Goal: Information Seeking & Learning: Learn about a topic

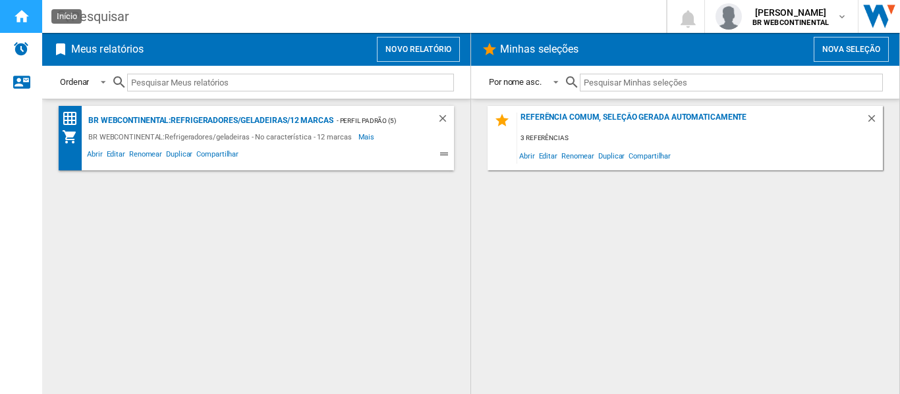
click at [17, 22] on ng-md-icon "Início" at bounding box center [21, 16] width 16 height 16
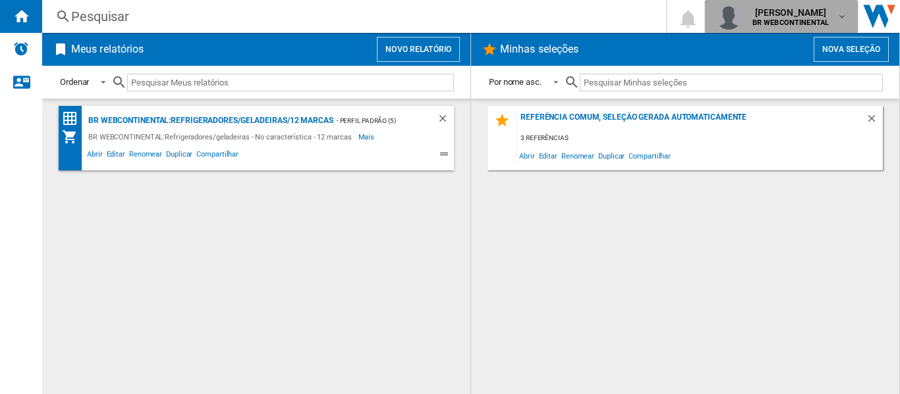
click at [849, 16] on button "[PERSON_NAME] BR WEBCONTINENTAL" at bounding box center [781, 16] width 153 height 33
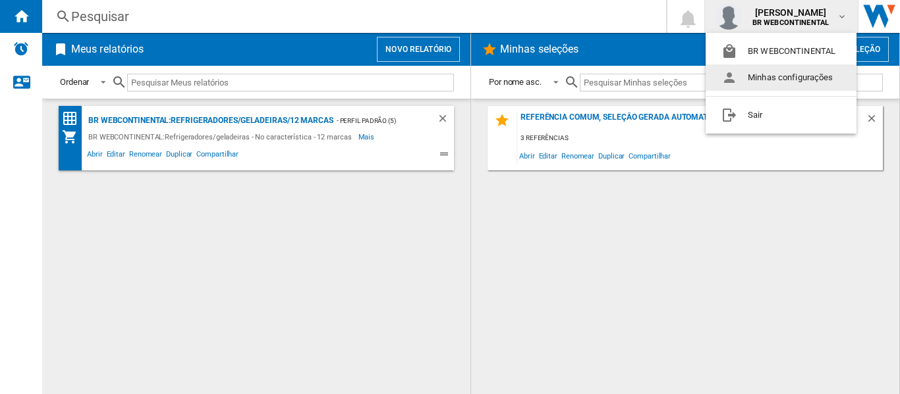
drag, startPoint x: 826, startPoint y: 163, endPoint x: 875, endPoint y: 56, distance: 117.9
click at [875, 56] on md-backdrop at bounding box center [450, 197] width 900 height 394
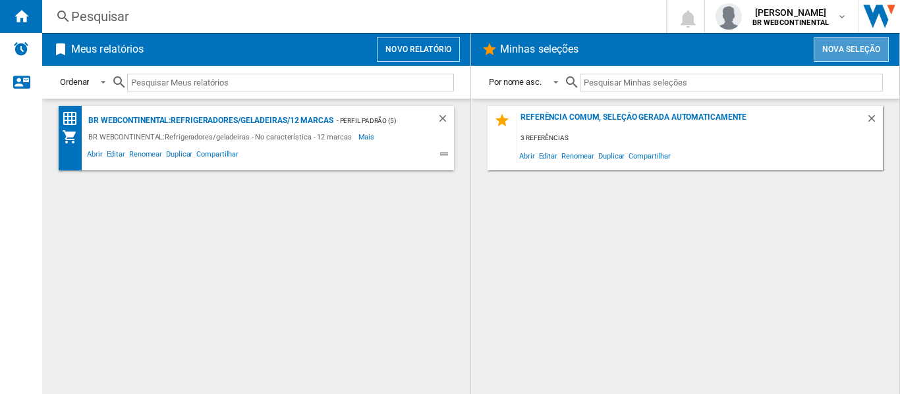
click at [875, 56] on button "Nova seleção" at bounding box center [850, 49] width 75 height 25
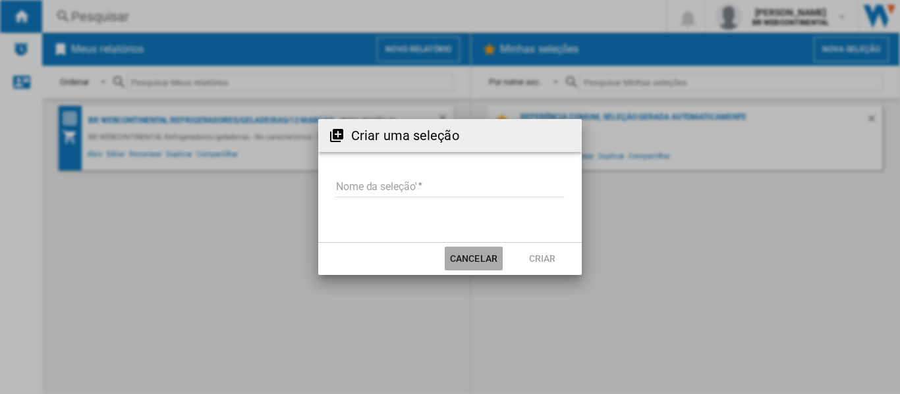
click at [487, 259] on button "Cancelar" at bounding box center [474, 259] width 58 height 24
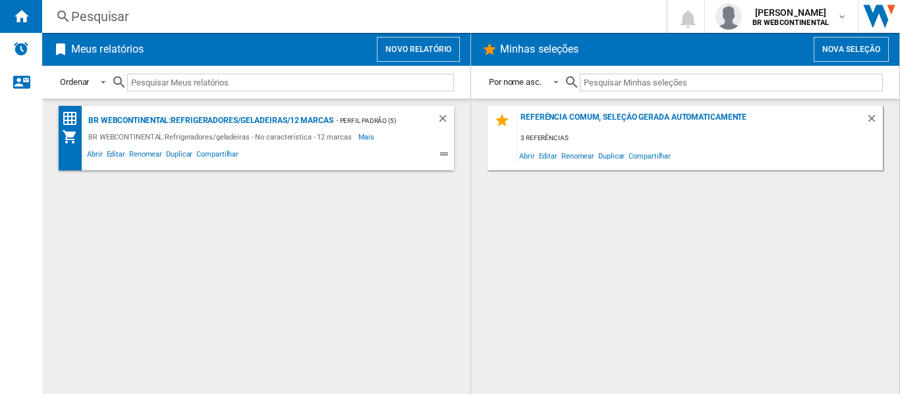
click at [288, 153] on span at bounding box center [322, 156] width 164 height 16
click at [390, 121] on div "- Perfil padrão (5)" at bounding box center [371, 121] width 77 height 16
click at [358, 136] on span "Mais" at bounding box center [367, 137] width 18 height 16
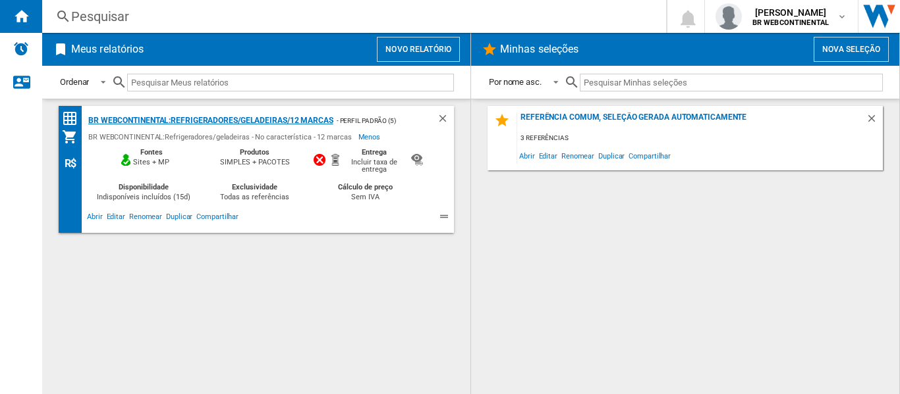
click at [111, 119] on div "BR WEBCONTINENTAL:Refrigeradores/geladeiras/12 marcas" at bounding box center [209, 121] width 248 height 16
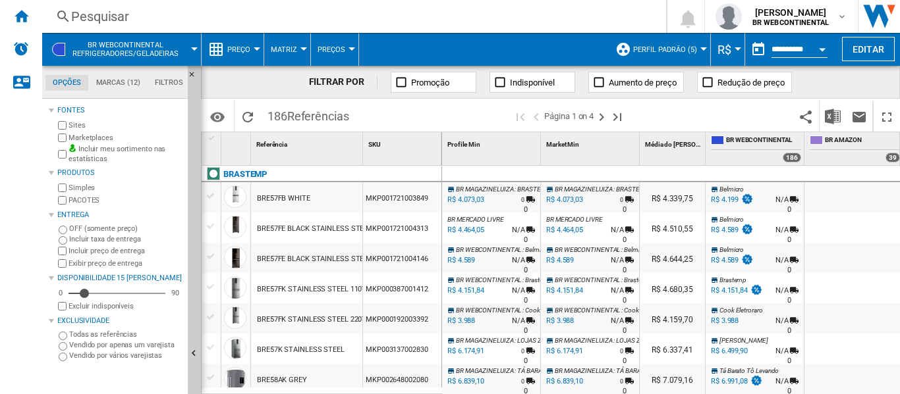
click at [132, 82] on md-tab-item "Marcas (12)" at bounding box center [117, 83] width 59 height 16
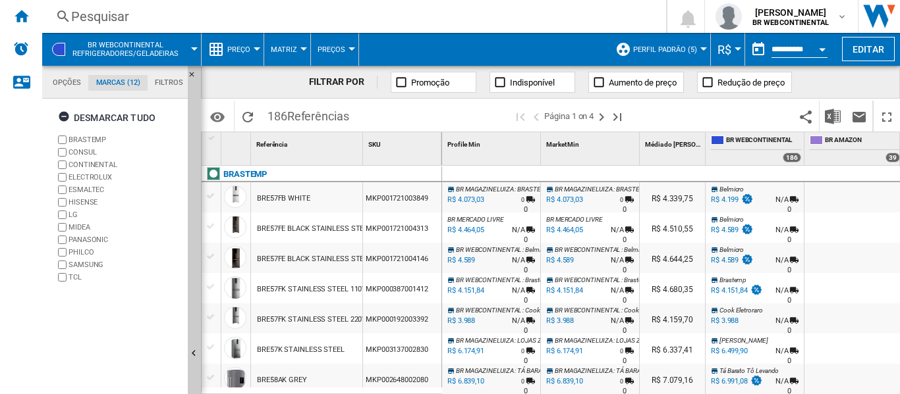
scroll to position [51, 0]
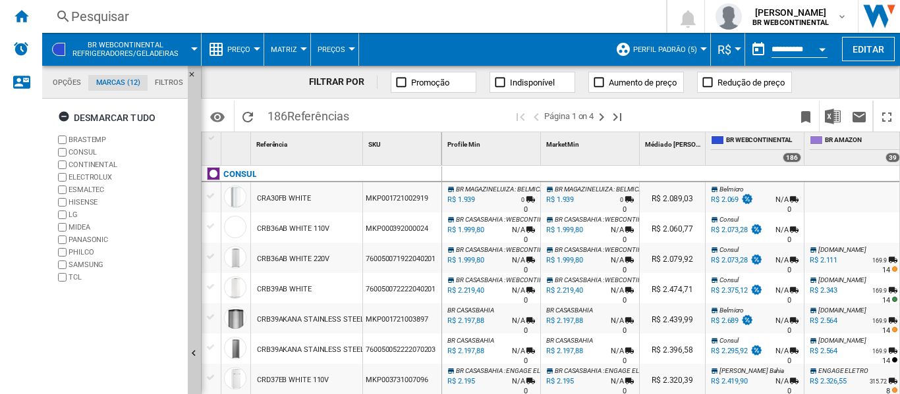
click at [60, 83] on md-tab-item "Opções" at bounding box center [66, 83] width 43 height 16
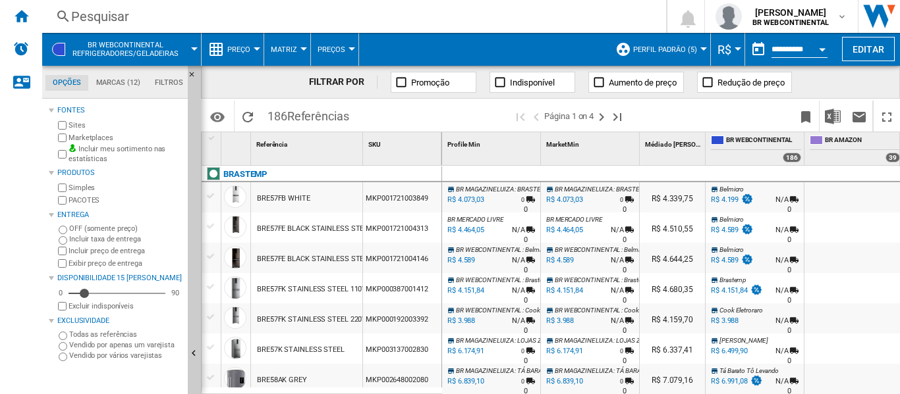
click at [351, 49] on div at bounding box center [351, 48] width 7 height 3
click at [302, 48] on md-backdrop at bounding box center [450, 197] width 900 height 394
click at [302, 48] on div at bounding box center [303, 48] width 7 height 3
click at [255, 47] on md-backdrop at bounding box center [450, 197] width 900 height 394
click at [255, 47] on div at bounding box center [257, 48] width 7 height 3
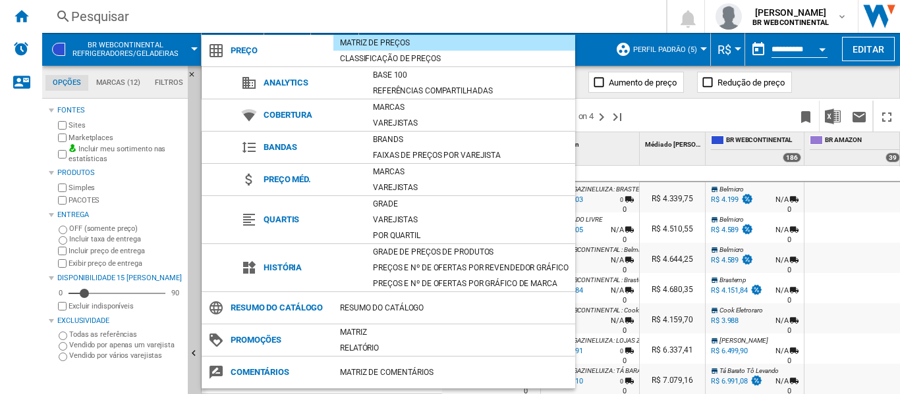
click at [474, 18] on md-backdrop at bounding box center [450, 197] width 900 height 394
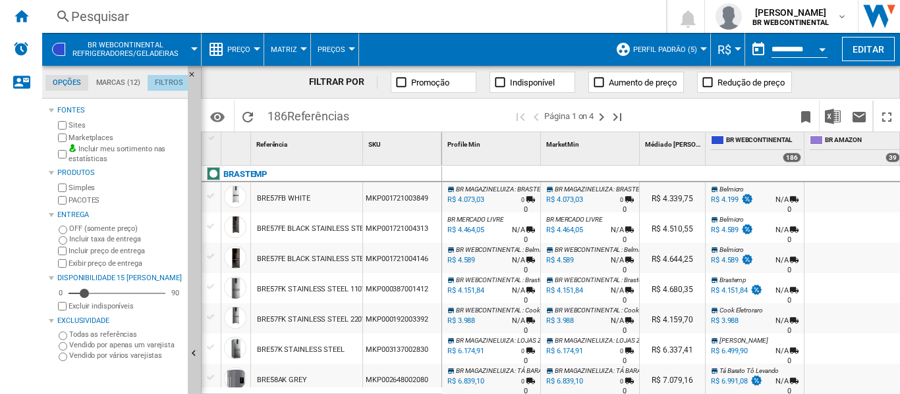
click at [173, 88] on md-tab-item "Filtros" at bounding box center [169, 83] width 43 height 16
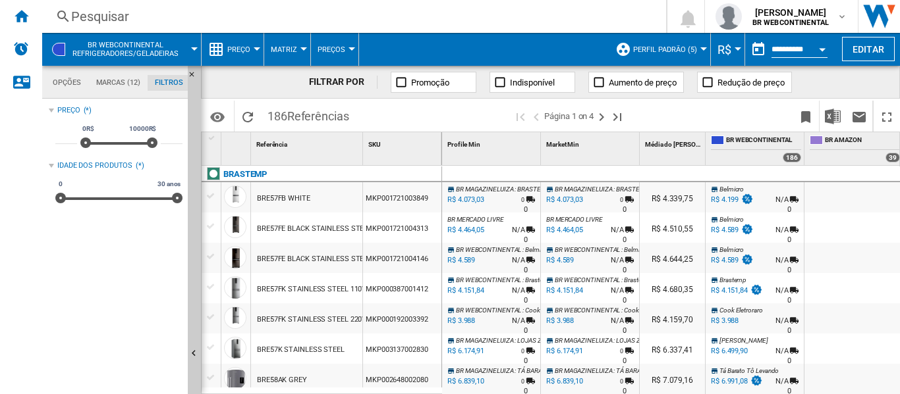
scroll to position [86, 0]
click at [124, 84] on md-tab-item "Marcas (12)" at bounding box center [117, 83] width 59 height 16
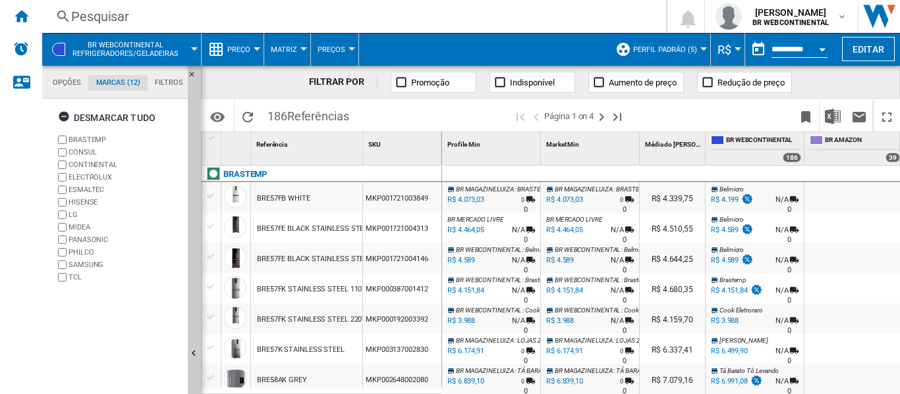
scroll to position [51, 0]
click at [72, 82] on md-tab-item "Opções" at bounding box center [66, 83] width 43 height 16
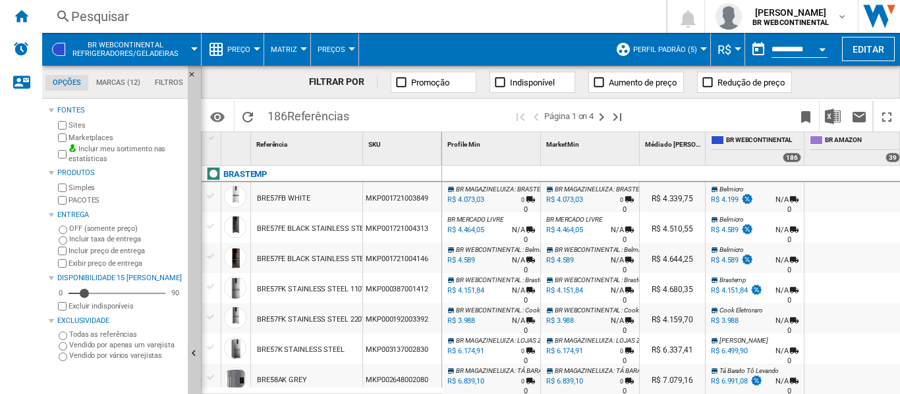
scroll to position [16, 0]
click at [869, 52] on button "Editar" at bounding box center [868, 49] width 53 height 24
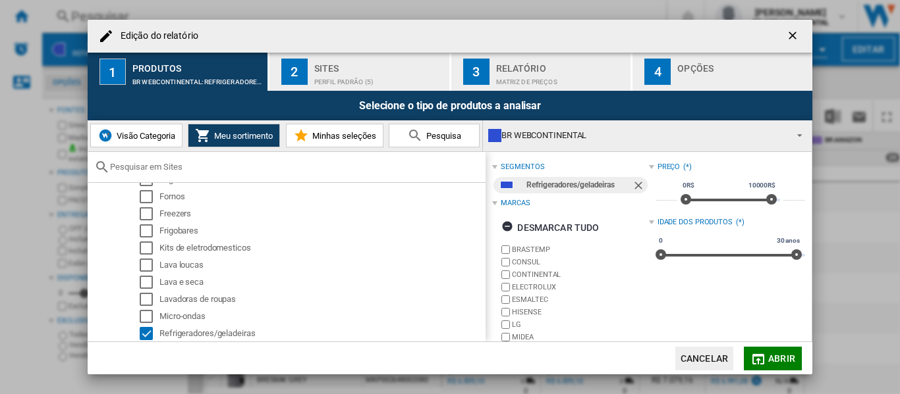
scroll to position [225, 0]
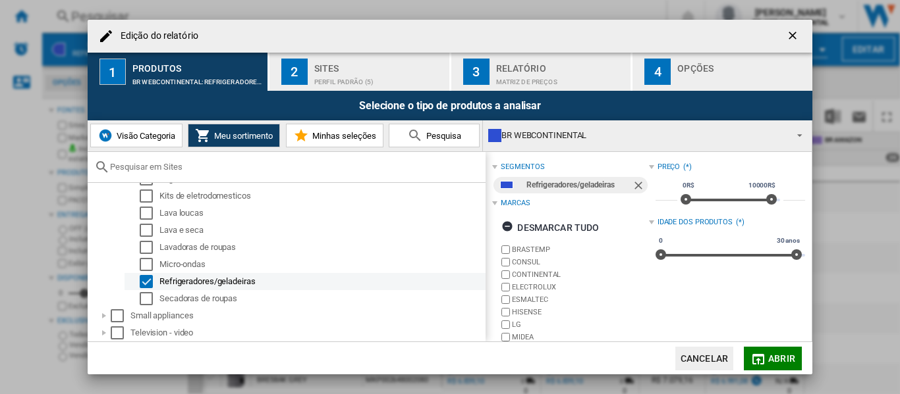
click at [149, 283] on div "Select" at bounding box center [146, 281] width 13 height 13
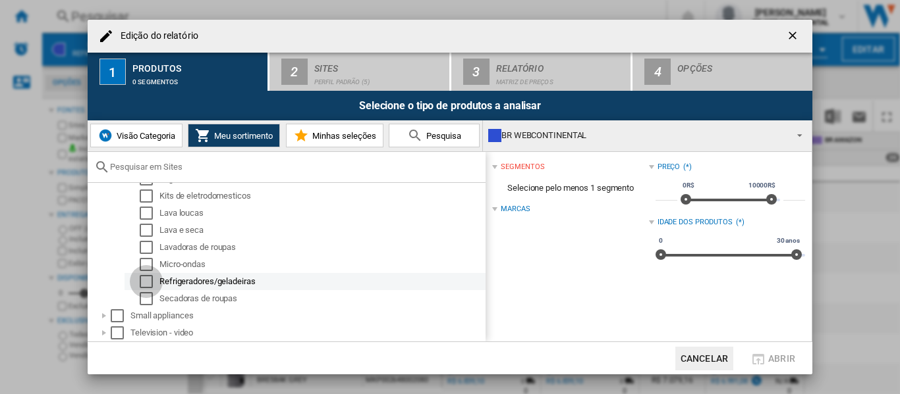
click at [149, 283] on div "Select" at bounding box center [146, 281] width 13 height 13
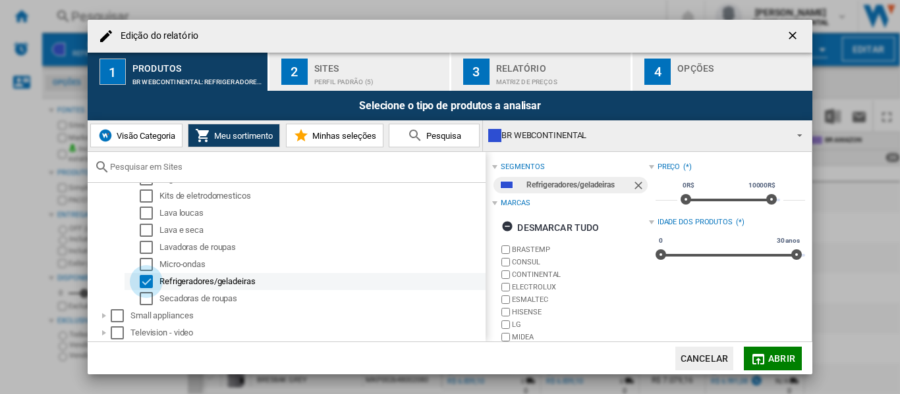
click at [149, 283] on div "Select" at bounding box center [146, 281] width 13 height 13
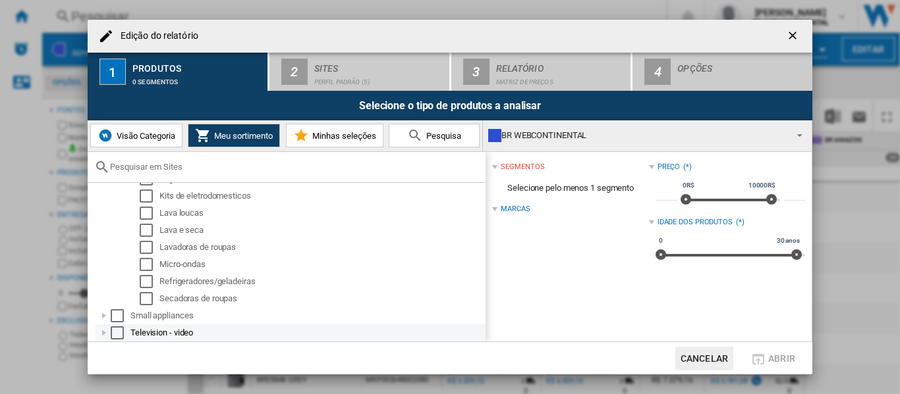
click at [106, 336] on div at bounding box center [103, 333] width 13 height 13
click at [117, 334] on div at bounding box center [118, 333] width 13 height 13
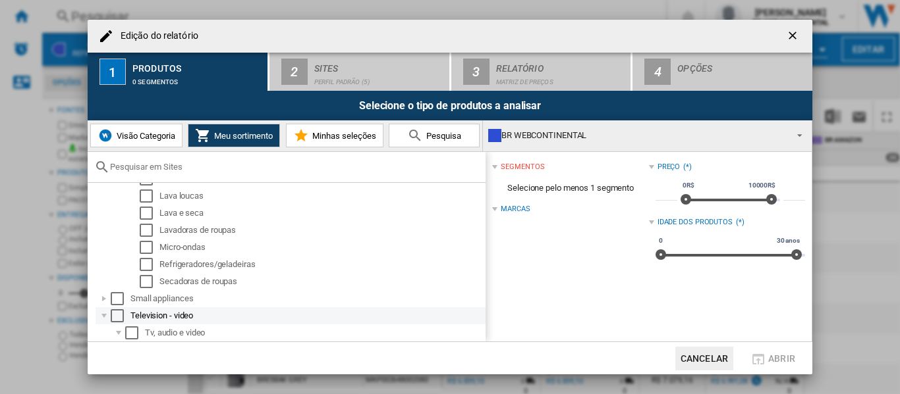
scroll to position [310, 0]
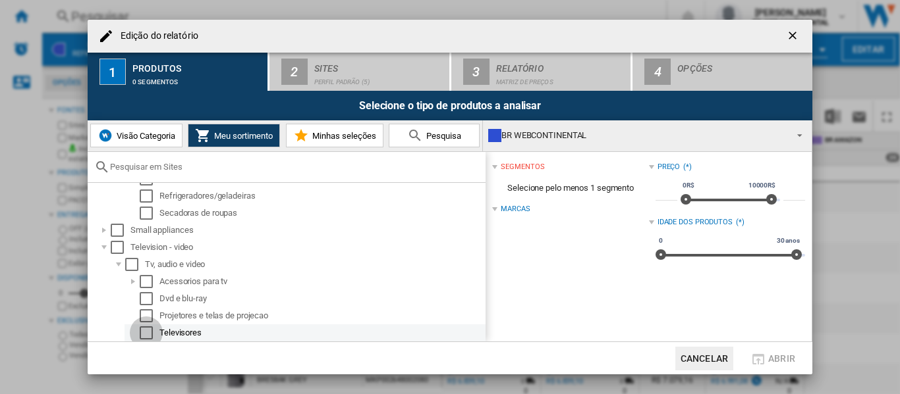
click at [148, 333] on div "Select" at bounding box center [146, 333] width 13 height 13
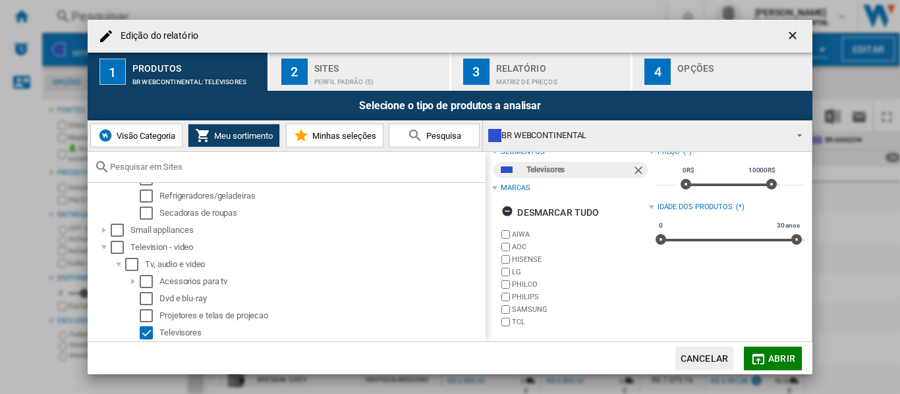
scroll to position [0, 0]
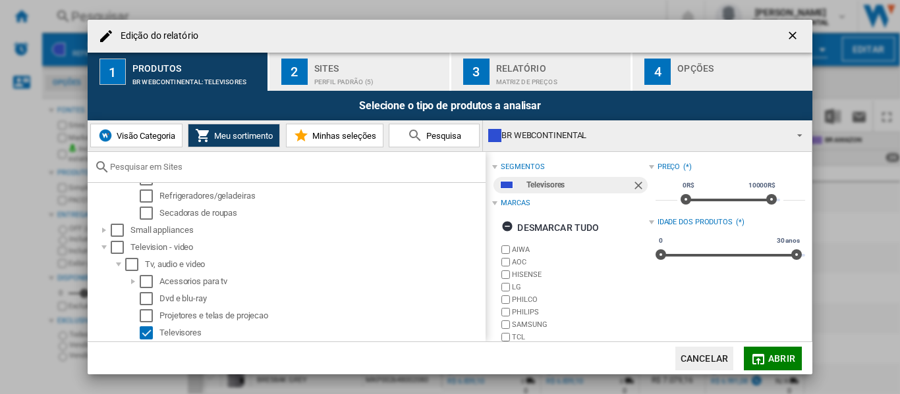
click at [345, 134] on span "Minhas seleções" at bounding box center [342, 136] width 67 height 10
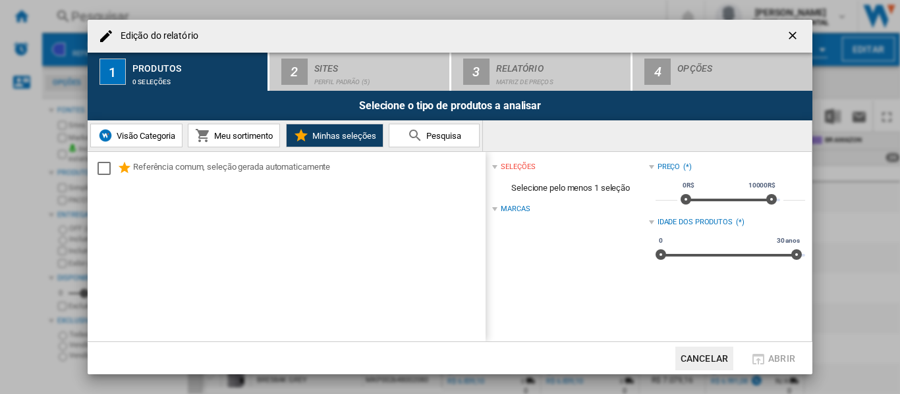
click at [265, 142] on button "Meu sortimento" at bounding box center [234, 136] width 92 height 24
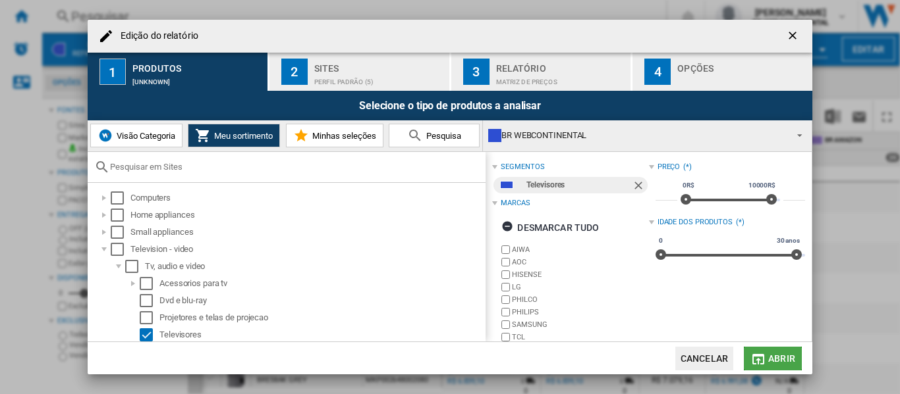
click at [771, 361] on span "Abrir" at bounding box center [781, 359] width 27 height 11
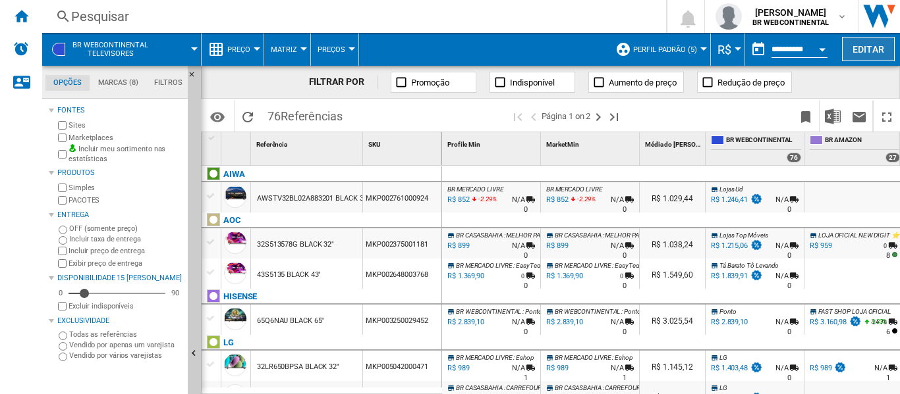
click at [855, 55] on button "Editar" at bounding box center [868, 49] width 53 height 24
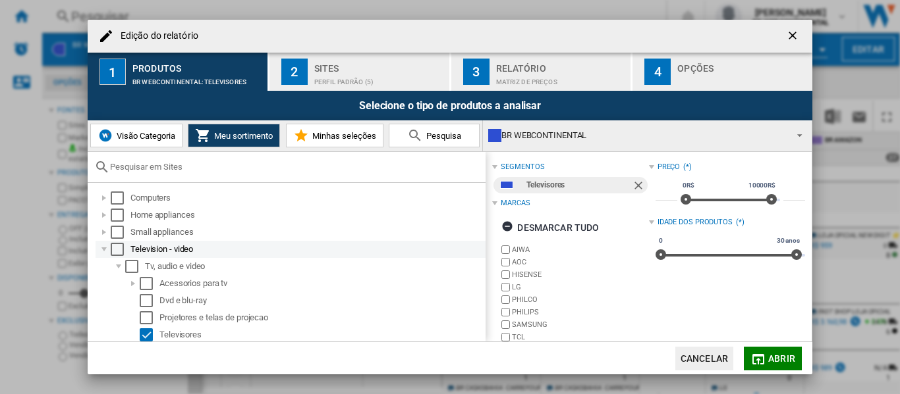
click at [103, 250] on div "Edição do ..." at bounding box center [103, 249] width 13 height 13
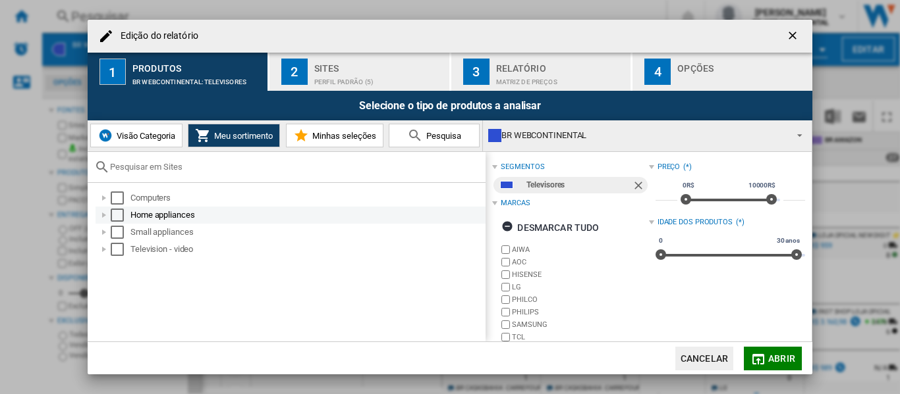
click at [101, 219] on div "Edição do ..." at bounding box center [103, 215] width 13 height 13
click at [102, 199] on div "Edição do ..." at bounding box center [103, 198] width 13 height 13
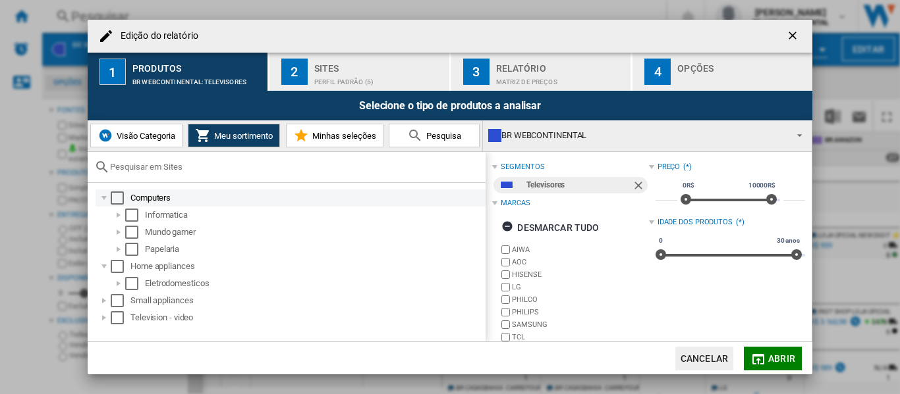
click at [102, 199] on div "Edição do ..." at bounding box center [103, 198] width 13 height 13
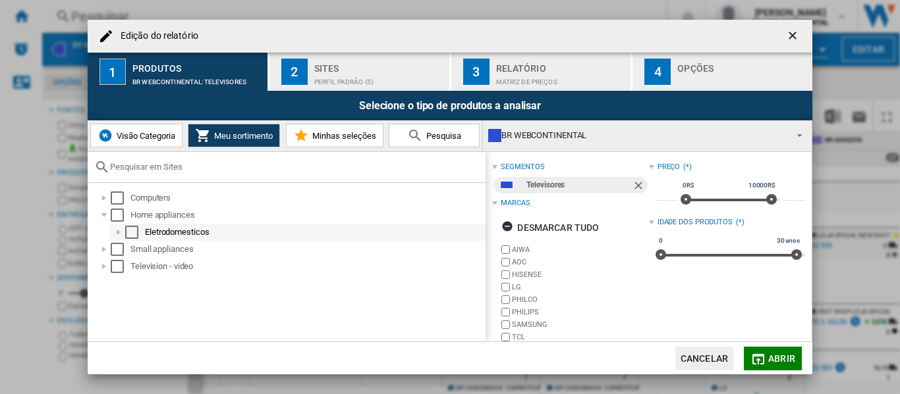
click at [117, 231] on div "Edição do ..." at bounding box center [118, 232] width 13 height 13
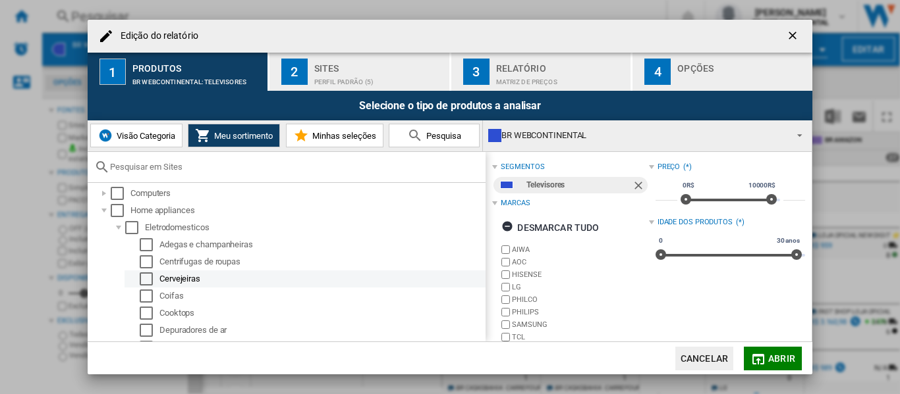
scroll to position [2, 0]
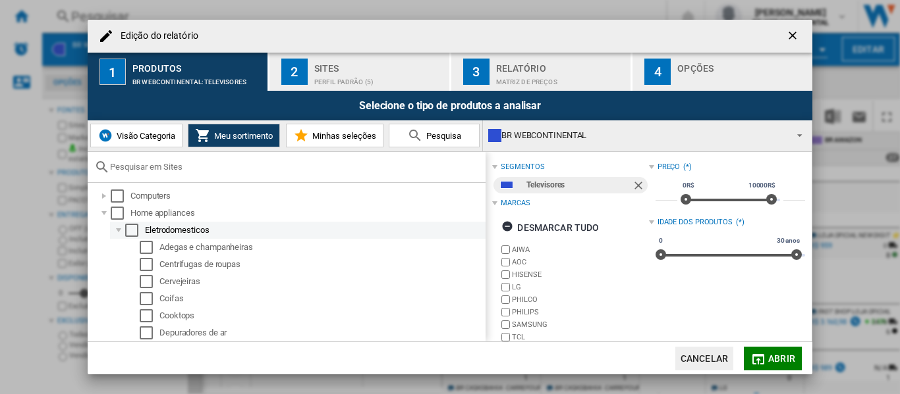
click at [120, 230] on div "Edição do ..." at bounding box center [118, 230] width 13 height 13
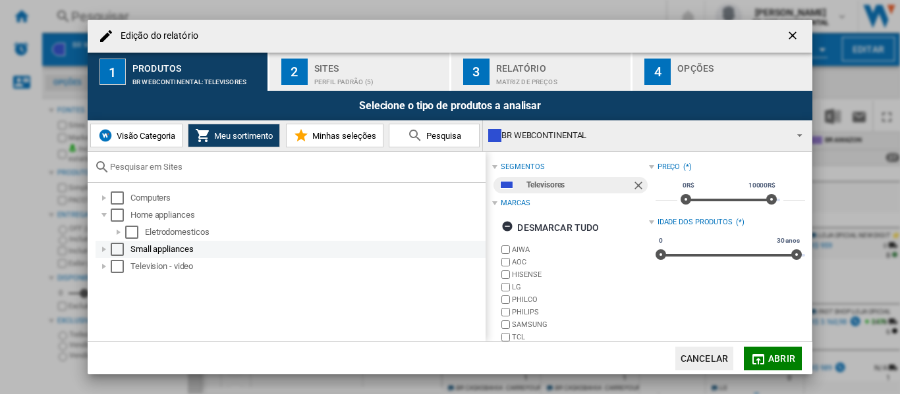
click at [103, 249] on div "Edição do ..." at bounding box center [103, 249] width 13 height 13
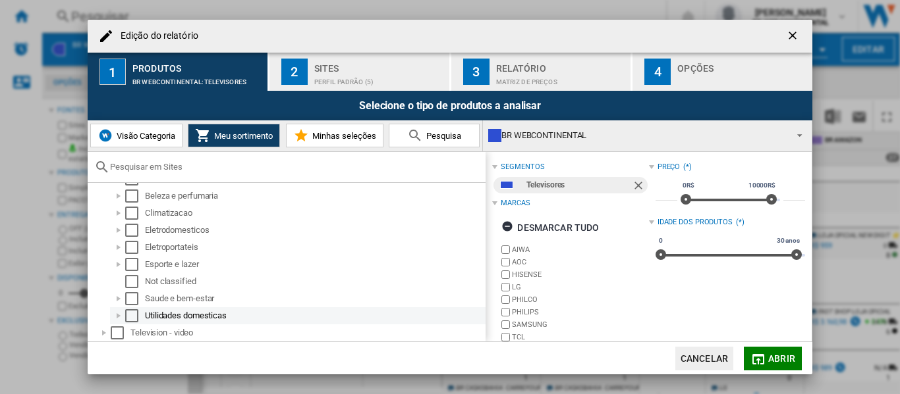
click at [119, 312] on div "Edição do ..." at bounding box center [118, 316] width 13 height 13
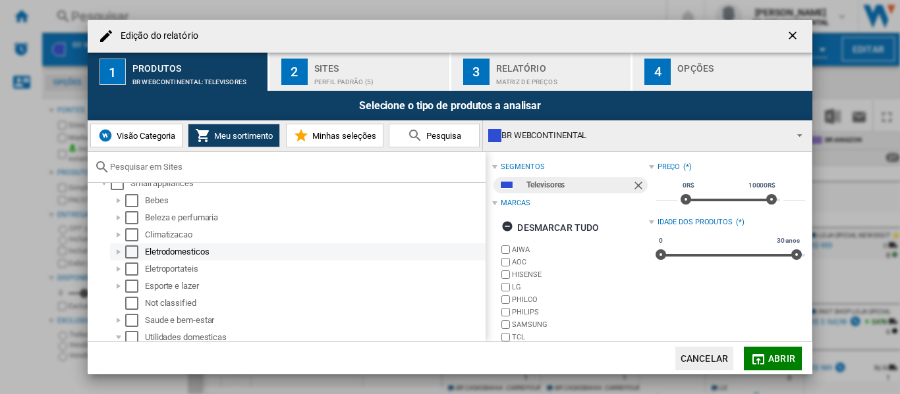
click at [119, 248] on div "Edição do ..." at bounding box center [118, 252] width 13 height 13
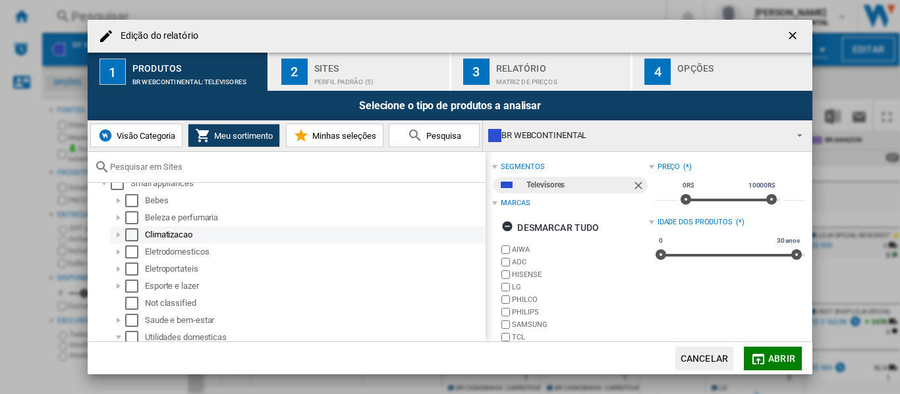
click at [119, 234] on div "Edição do ..." at bounding box center [118, 235] width 13 height 13
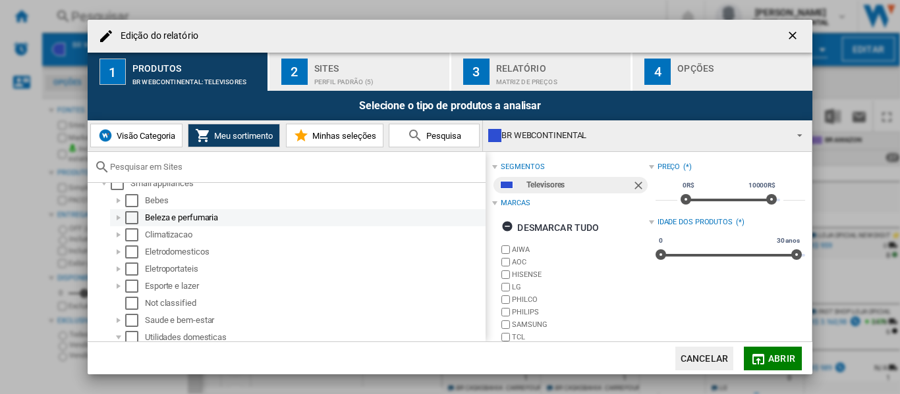
click at [119, 214] on div "Edição do ..." at bounding box center [118, 217] width 13 height 13
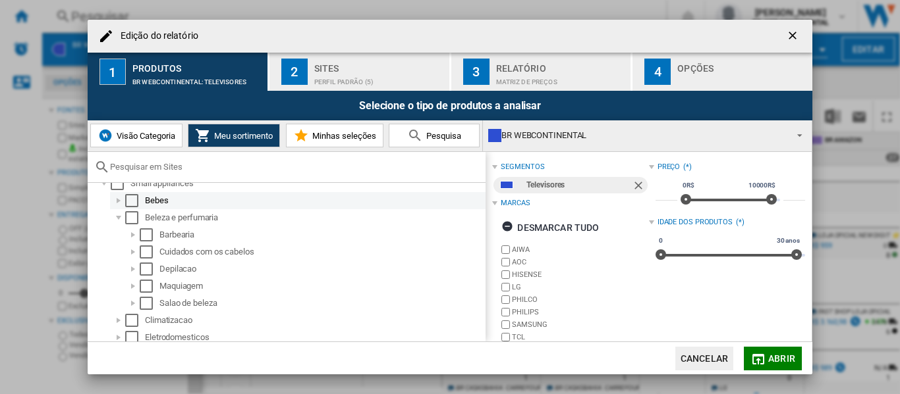
click at [119, 199] on div "Edição do ..." at bounding box center [118, 200] width 13 height 13
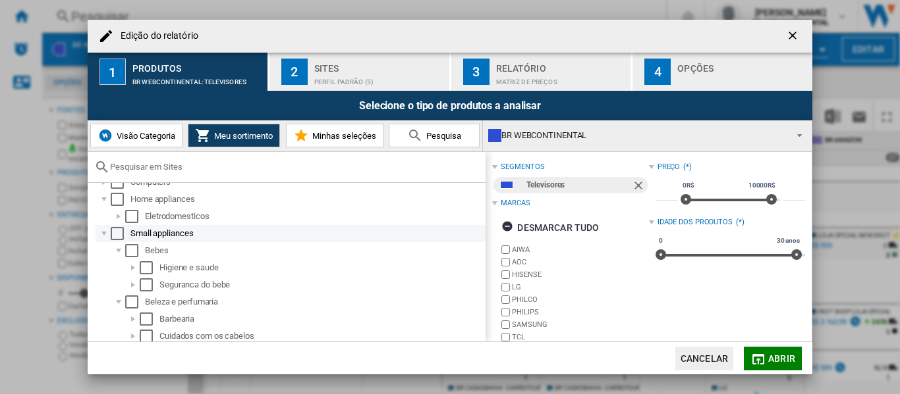
click at [107, 232] on div "Edição do ..." at bounding box center [103, 233] width 13 height 13
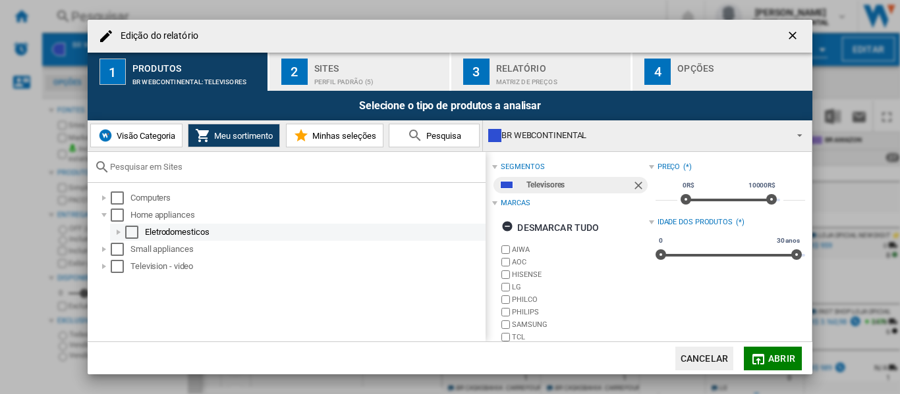
click at [116, 233] on div "Edição do ..." at bounding box center [118, 232] width 13 height 13
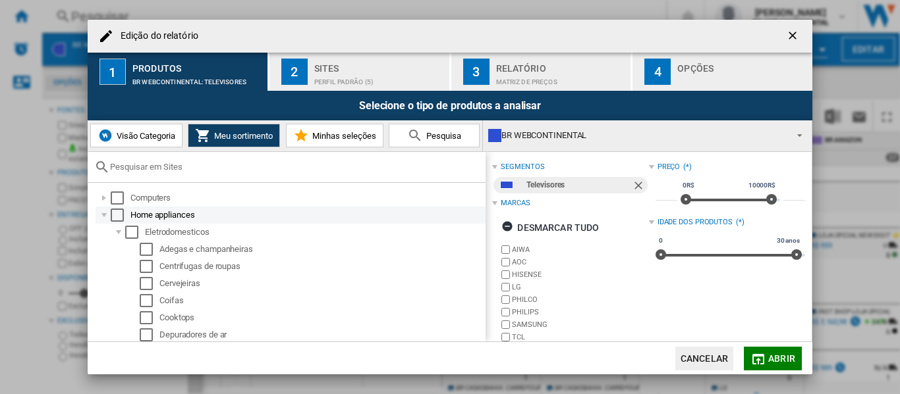
click at [106, 214] on div "Edição do ..." at bounding box center [103, 215] width 13 height 13
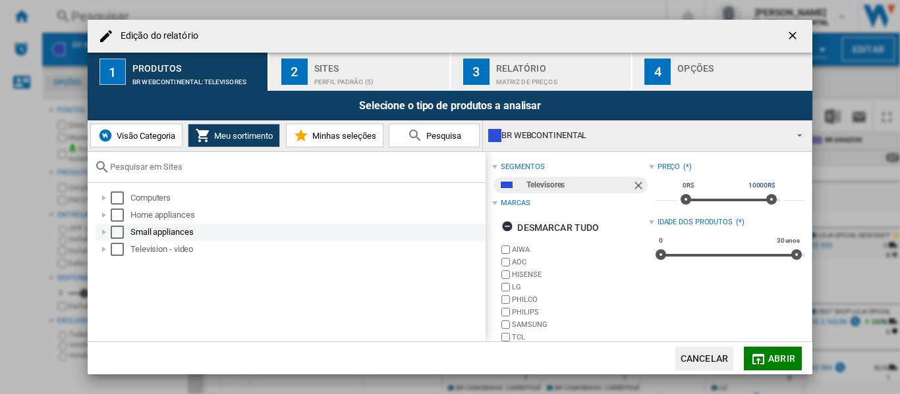
click at [105, 235] on div "Edição do ..." at bounding box center [103, 232] width 13 height 13
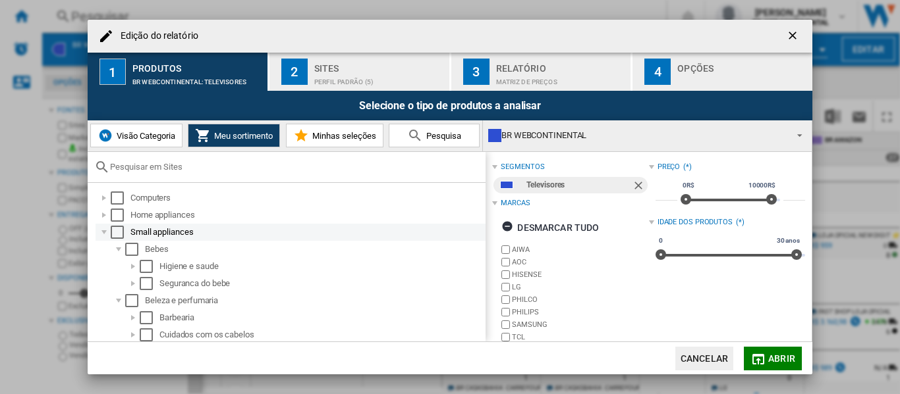
click at [105, 235] on div "Edição do ..." at bounding box center [103, 232] width 13 height 13
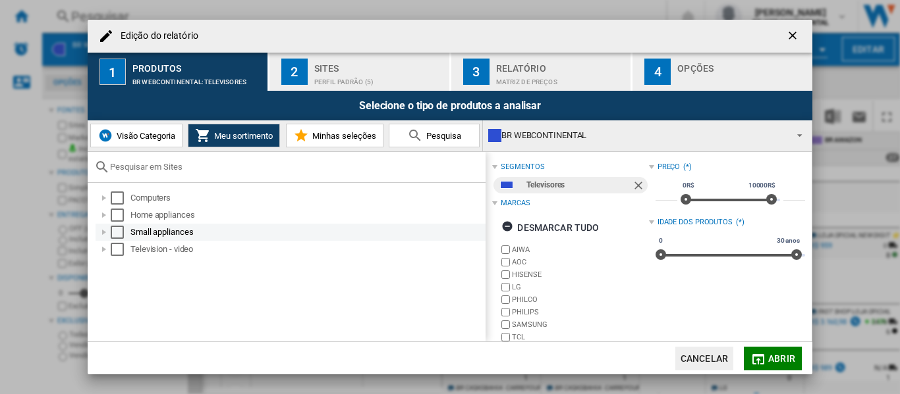
click at [105, 235] on div "Edição do ..." at bounding box center [103, 232] width 13 height 13
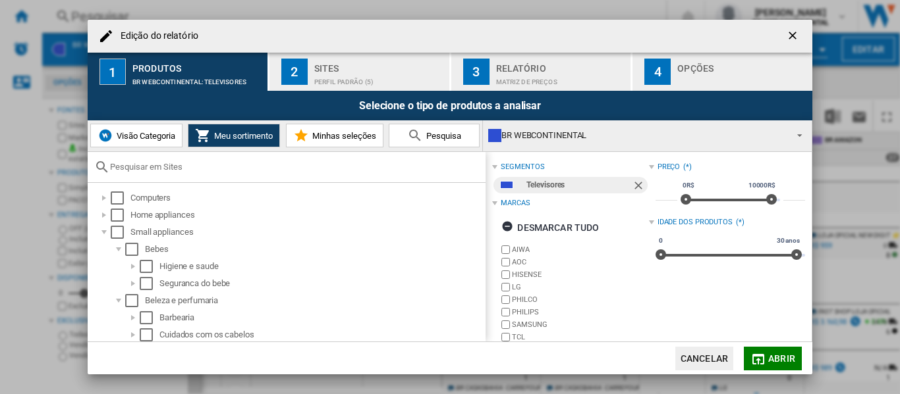
click at [281, 163] on input "Edição do ..." at bounding box center [294, 167] width 369 height 10
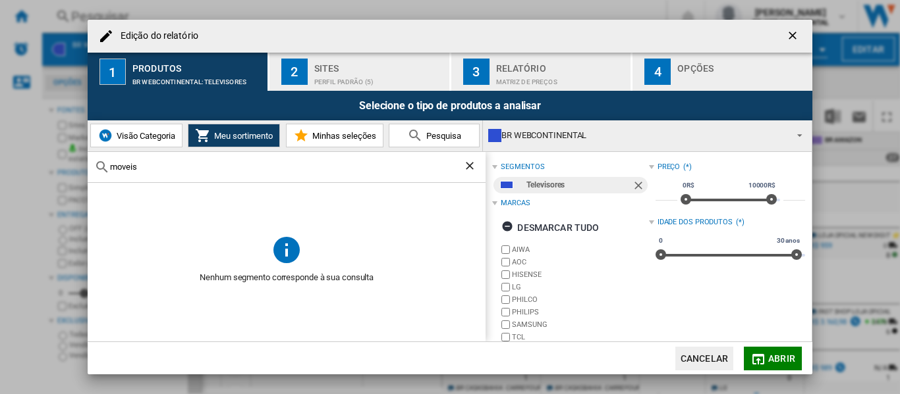
type input "moveis"
click at [469, 168] on ng-md-icon "Limpar busca" at bounding box center [471, 167] width 16 height 16
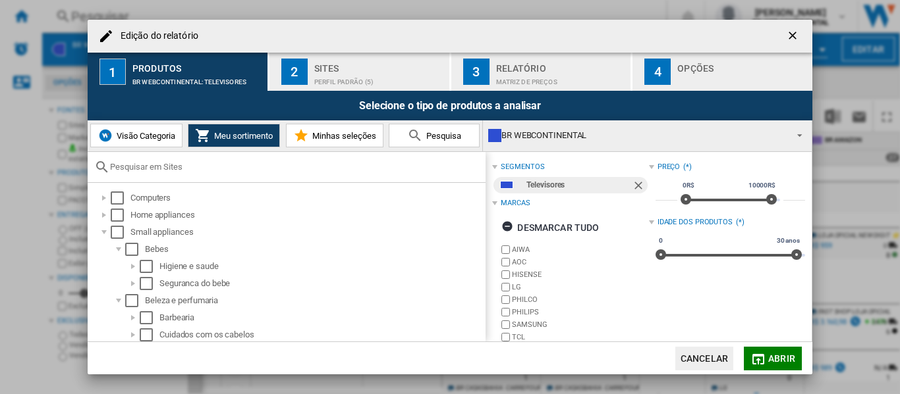
click at [364, 70] on div "Sites" at bounding box center [379, 65] width 130 height 14
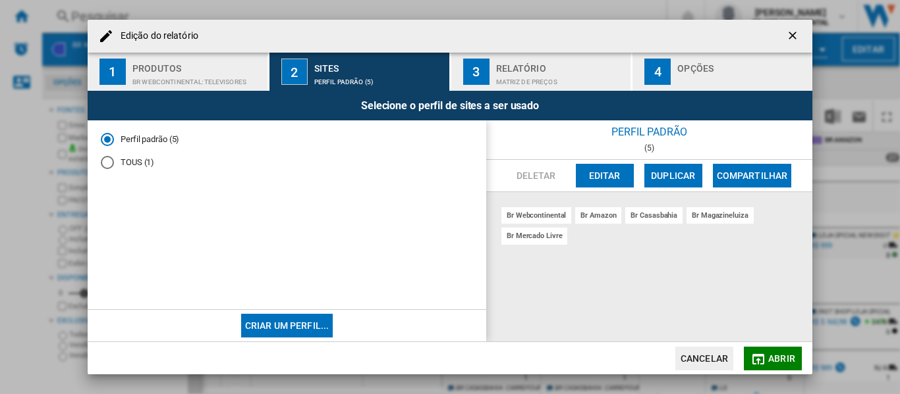
click at [550, 59] on div "Relatório" at bounding box center [561, 65] width 130 height 14
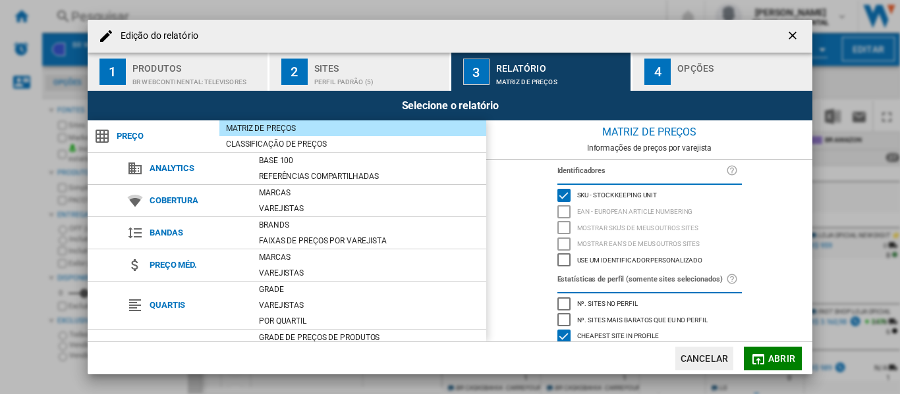
click at [697, 76] on div "Edição do ..." at bounding box center [742, 79] width 130 height 14
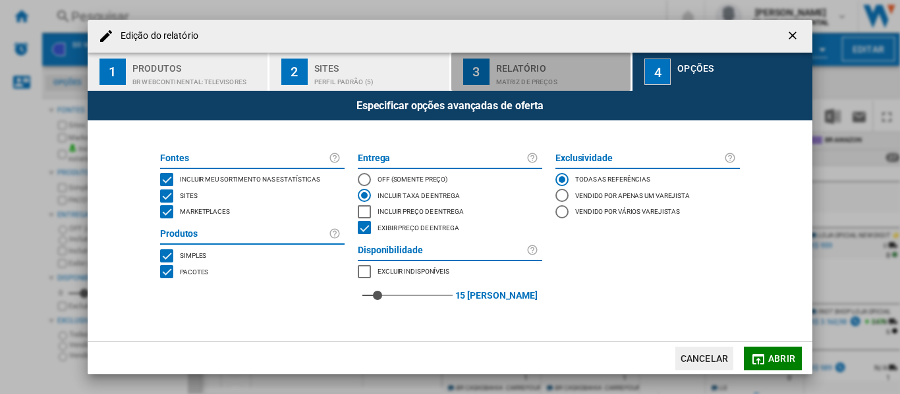
click at [508, 73] on div "Matriz de preços" at bounding box center [561, 79] width 130 height 14
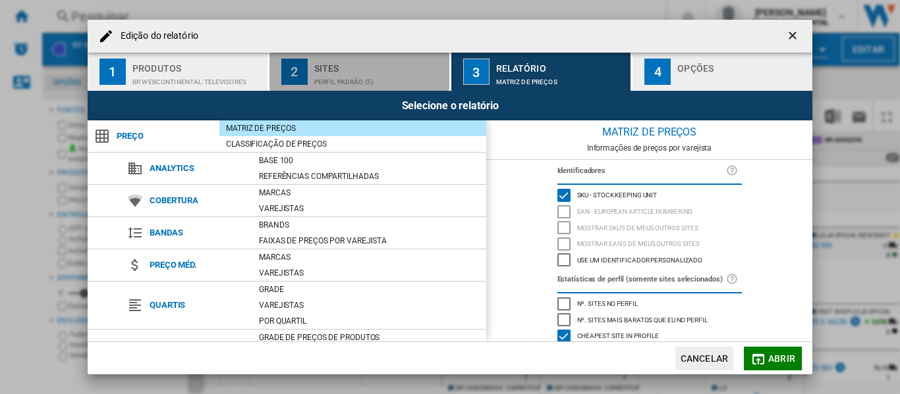
click at [344, 74] on div "Perfil padrão (5)" at bounding box center [379, 79] width 130 height 14
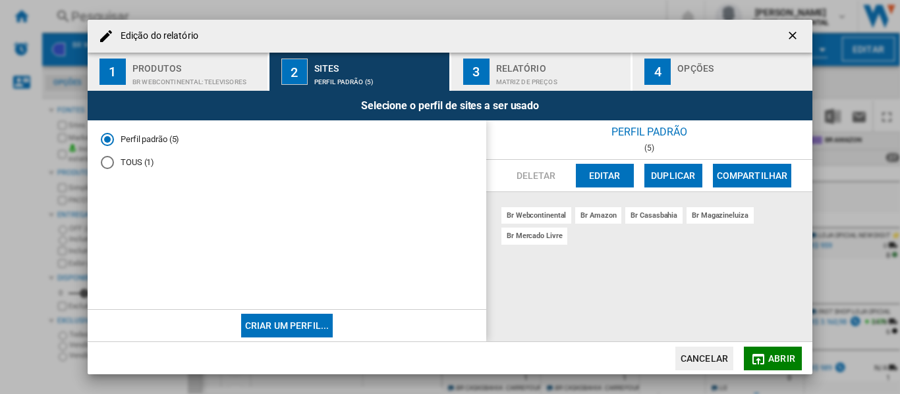
click at [103, 163] on div "TOUS (1)" at bounding box center [107, 162] width 13 height 13
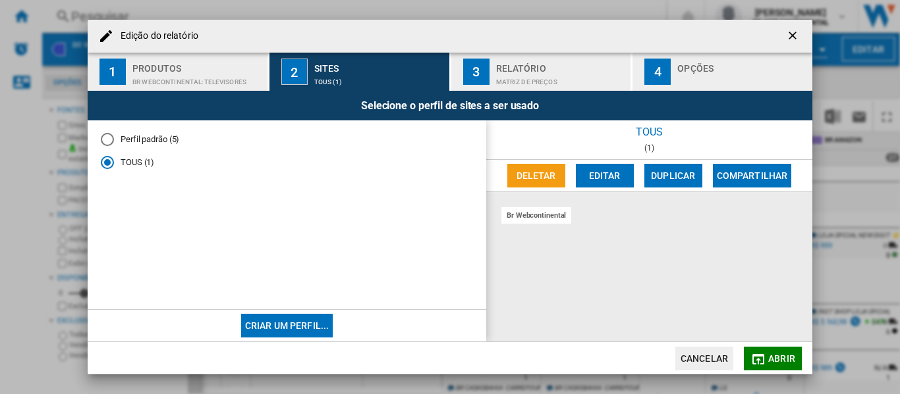
click at [103, 163] on div "TOUS (1)" at bounding box center [107, 162] width 13 height 13
click at [107, 142] on div "Perfil padrão (5)" at bounding box center [107, 139] width 13 height 13
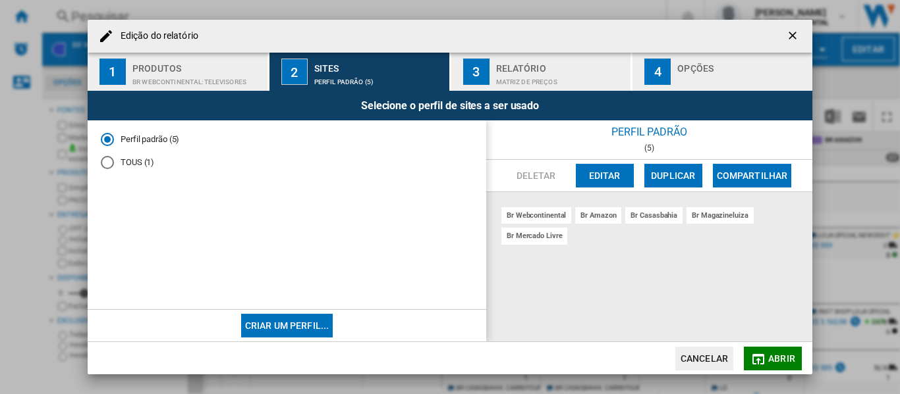
click at [528, 63] on div "Relatório" at bounding box center [561, 65] width 130 height 14
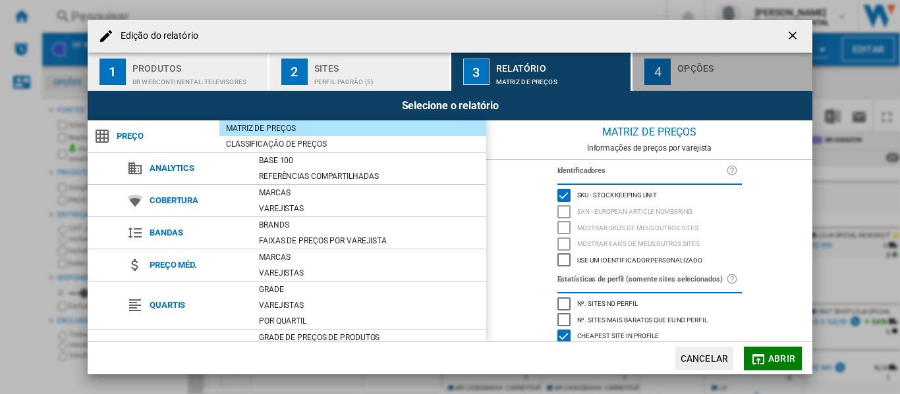
click at [687, 63] on div "Opções" at bounding box center [742, 65] width 130 height 14
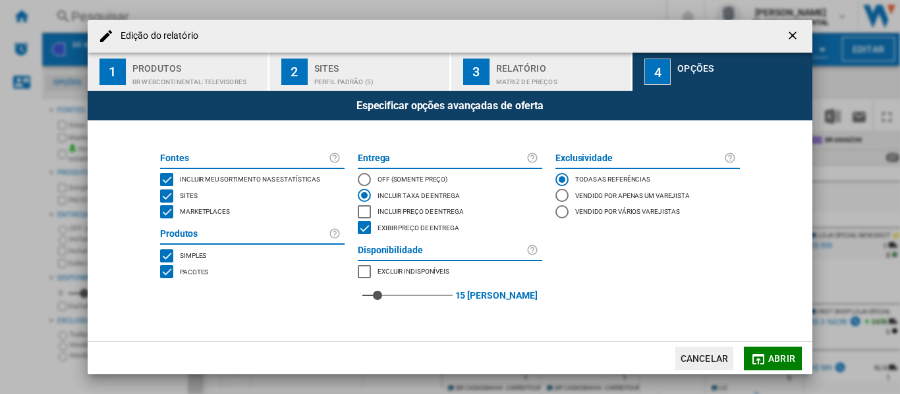
click at [582, 79] on div "Matriz de preços" at bounding box center [561, 79] width 130 height 14
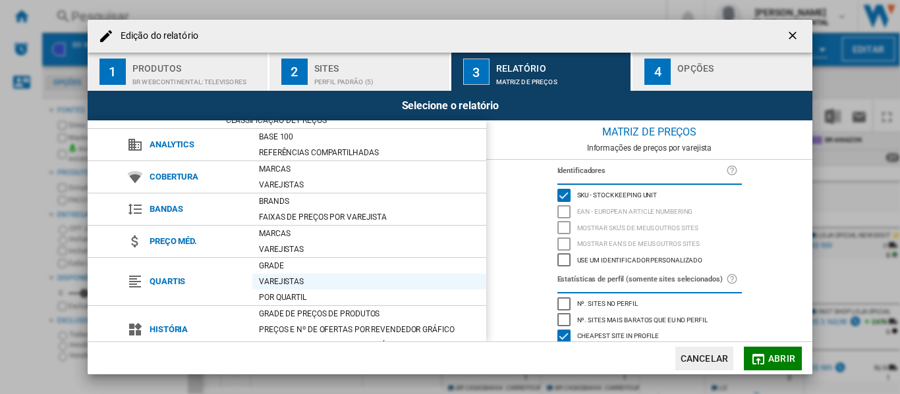
scroll to position [26, 0]
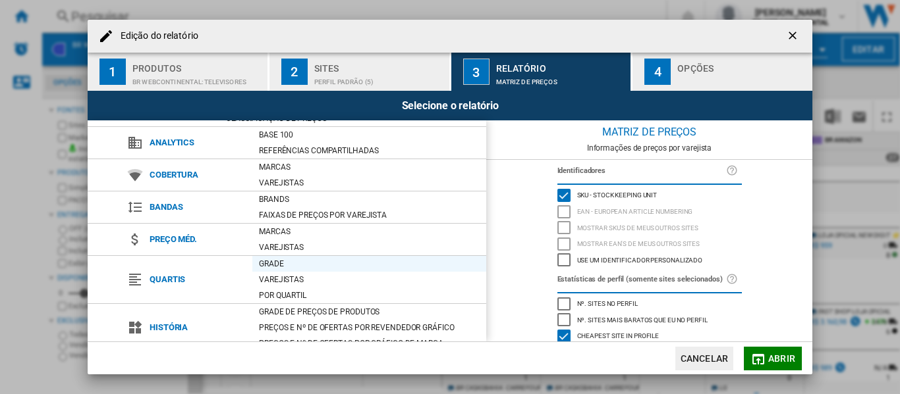
click at [278, 265] on div "Grade" at bounding box center [369, 263] width 234 height 13
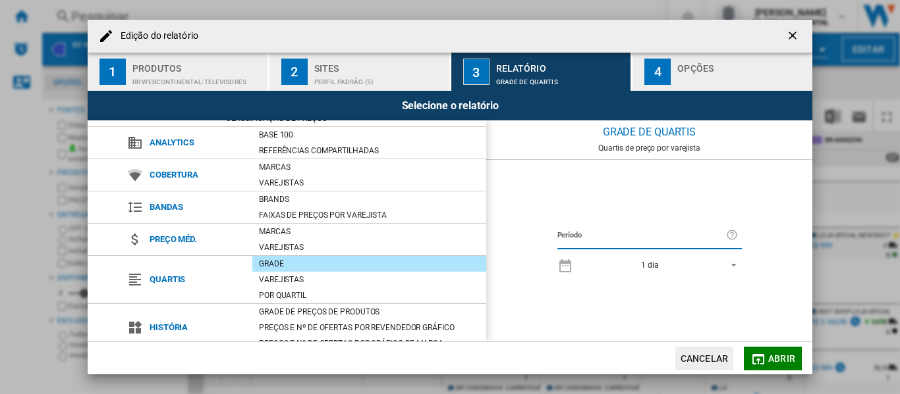
click at [738, 267] on md-select-value "1 dia" at bounding box center [661, 265] width 162 height 18
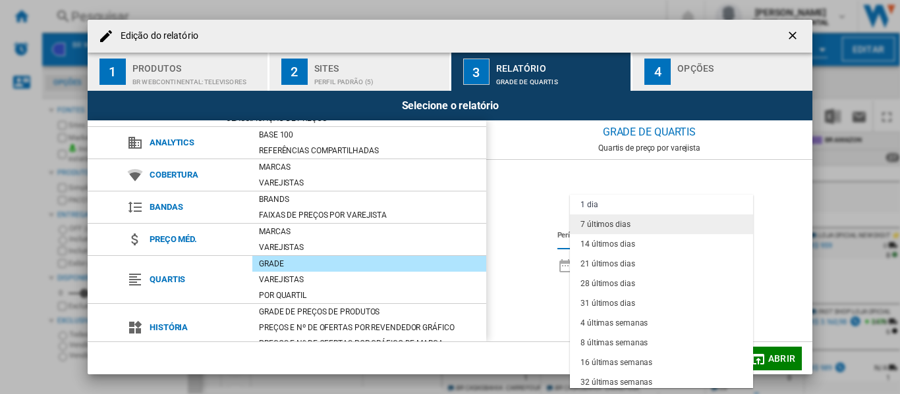
click at [623, 227] on div "7 últimos dias" at bounding box center [605, 224] width 50 height 11
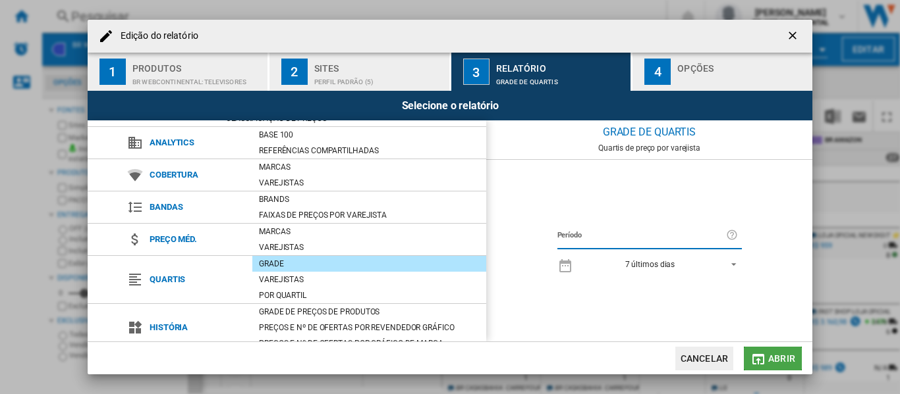
click at [759, 364] on md-icon "Edição do ..." at bounding box center [758, 360] width 16 height 16
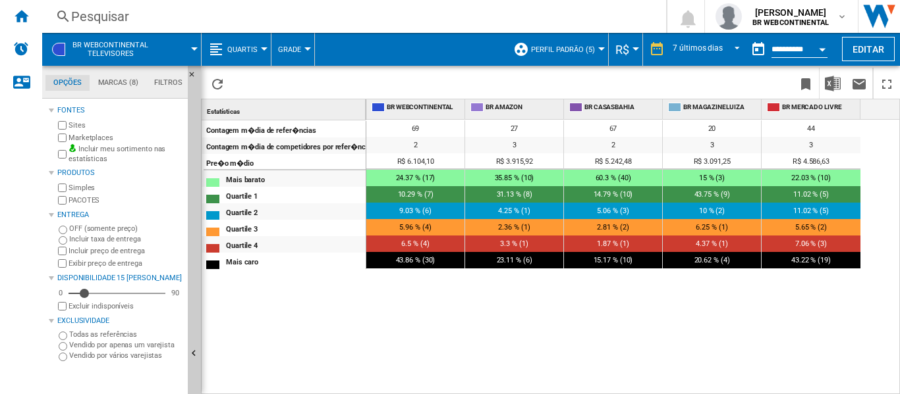
click at [630, 286] on div "69 27 67 20 44 2 3 2 3 3 R$ 6.104,10 R$ 3.915,92 R$ 5.242,48 R$ 3.091,25 R$ 4.5…" at bounding box center [633, 257] width 534 height 275
click at [728, 47] on span "REPORTS.WIZARD.STEPS.REPORT.STEPS.REPORT_OPTIONS.PERIOD: 7 últimos dias" at bounding box center [733, 48] width 16 height 12
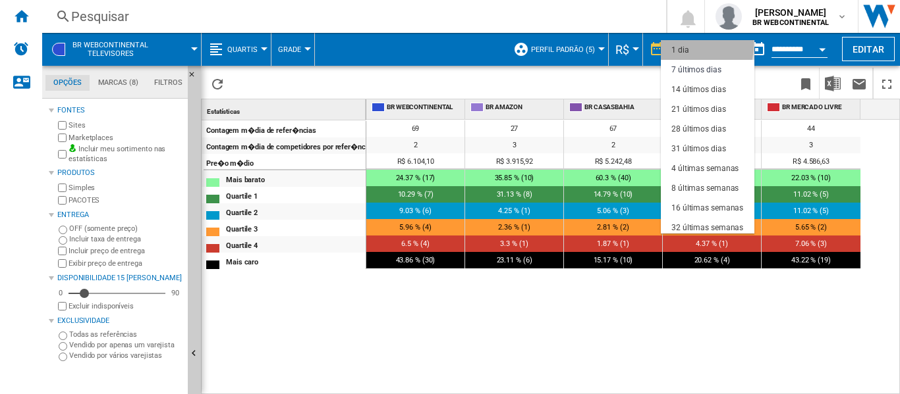
click at [684, 45] on div "1 dia" at bounding box center [680, 50] width 18 height 11
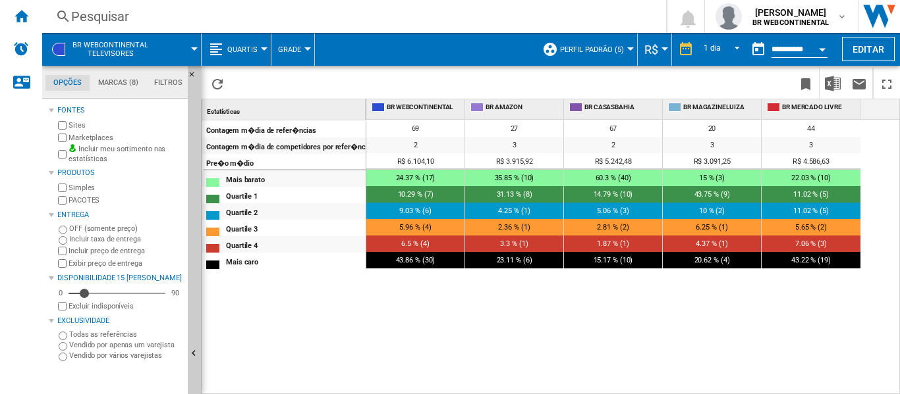
click at [691, 341] on div "BR WEBCONTINENTAL BR AMAZON [GEOGRAPHIC_DATA] BR MAGAZINELUIZA BR [PERSON_NAME]…" at bounding box center [632, 246] width 533 height 294
click at [609, 178] on span "53.73 % (36)" at bounding box center [613, 178] width 40 height 9
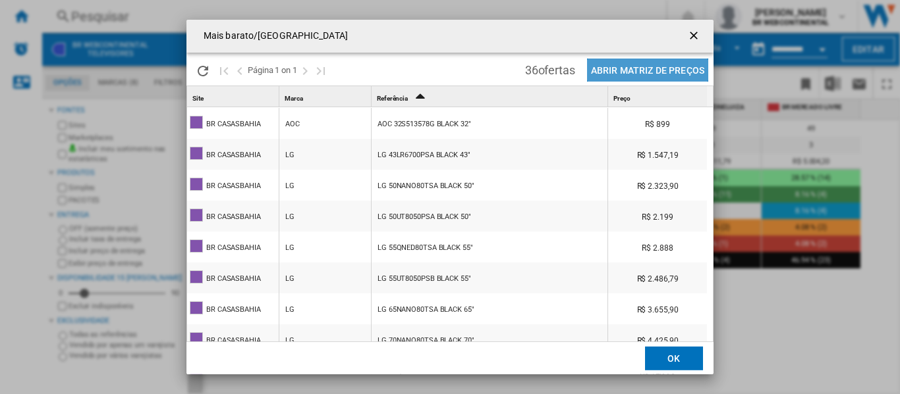
click at [650, 62] on button "Abrir Matriz de preços" at bounding box center [647, 70] width 121 height 23
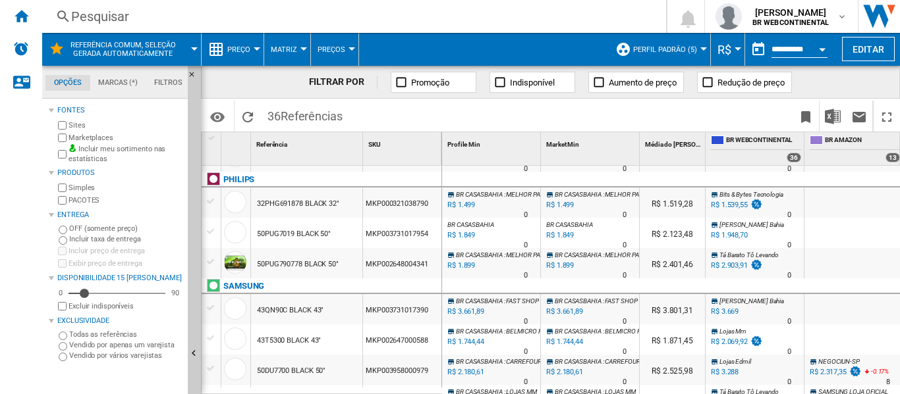
scroll to position [443, 0]
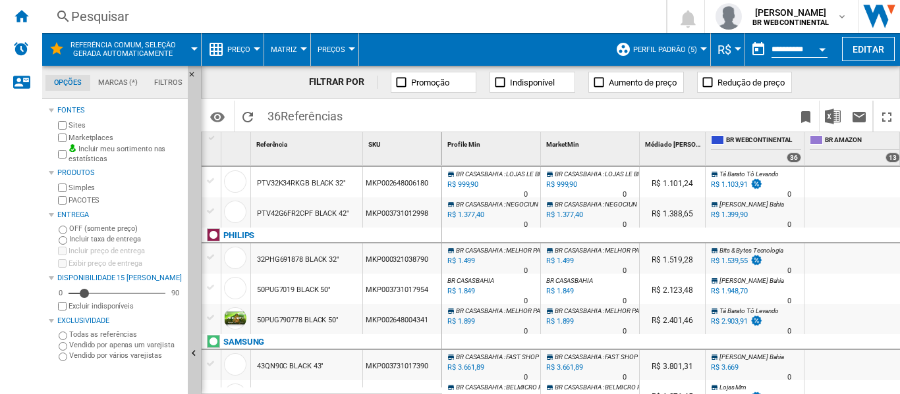
click at [392, 260] on div "MKP000321038790" at bounding box center [402, 259] width 78 height 30
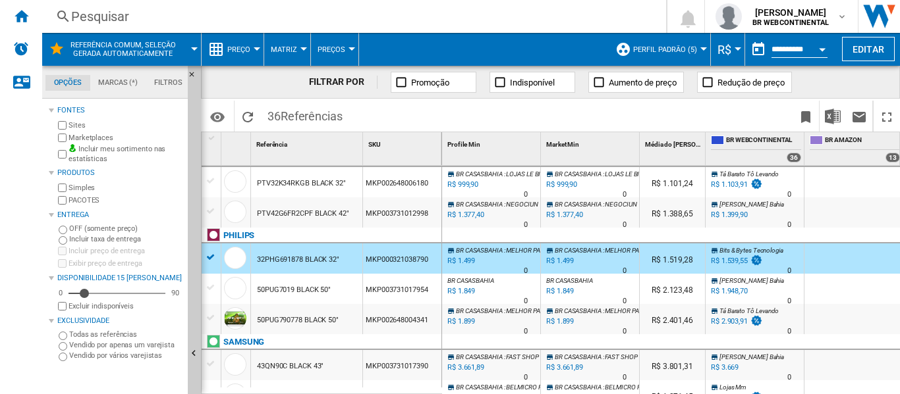
click at [392, 260] on div "MKP000321038790" at bounding box center [402, 259] width 78 height 30
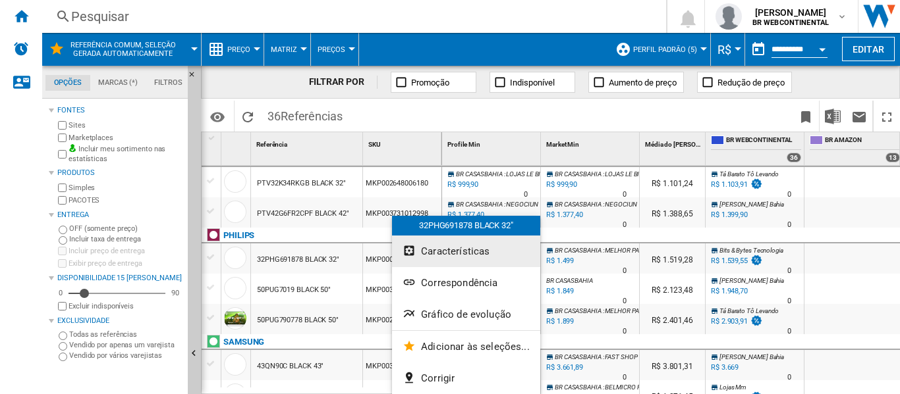
click at [432, 256] on span "Características" at bounding box center [455, 252] width 68 height 12
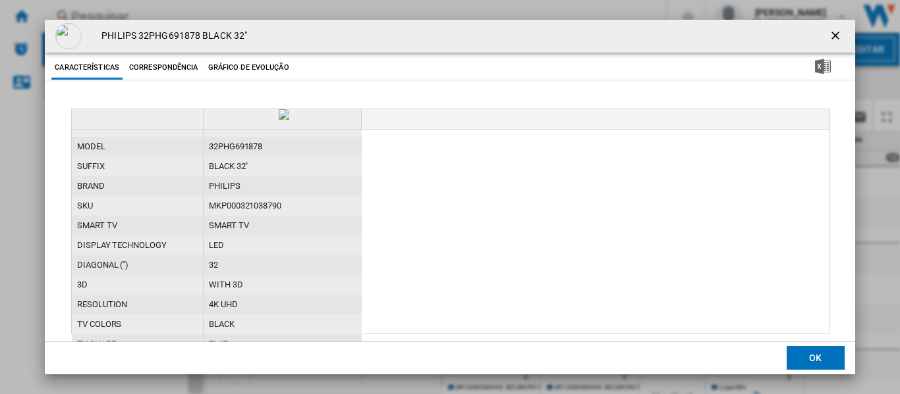
click at [230, 216] on div "MKP000321038790" at bounding box center [282, 206] width 158 height 20
copy div "MKP000321038790"
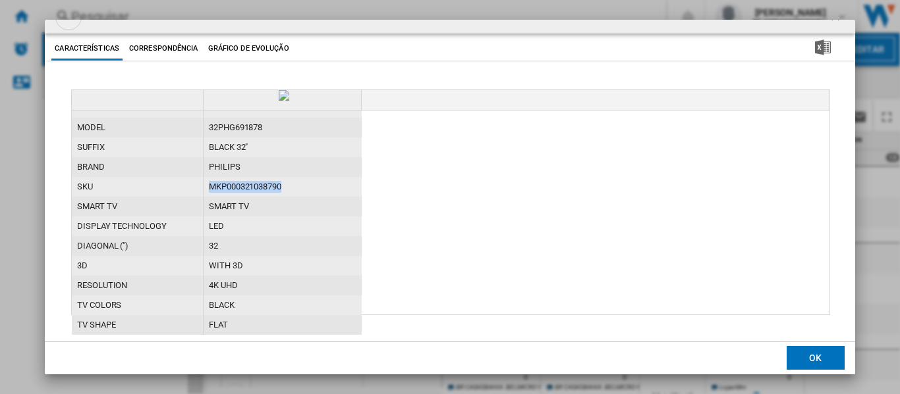
scroll to position [0, 0]
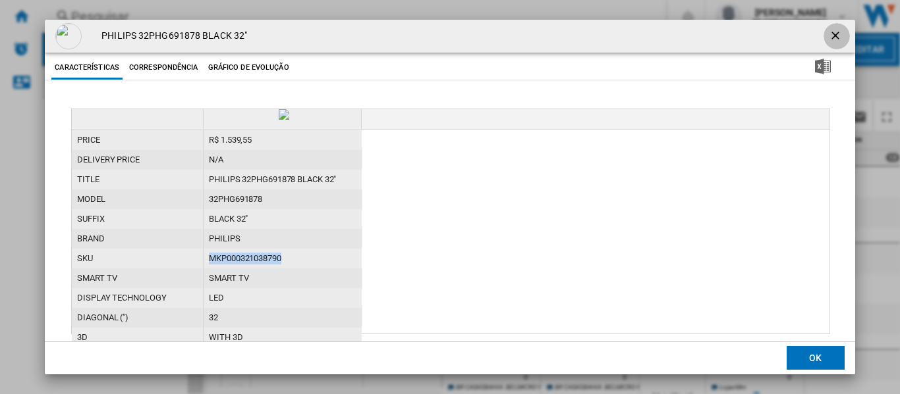
click at [828, 32] on ng-md-icon "getI18NText('BUTTONS.CLOSE_DIALOG')" at bounding box center [836, 37] width 16 height 16
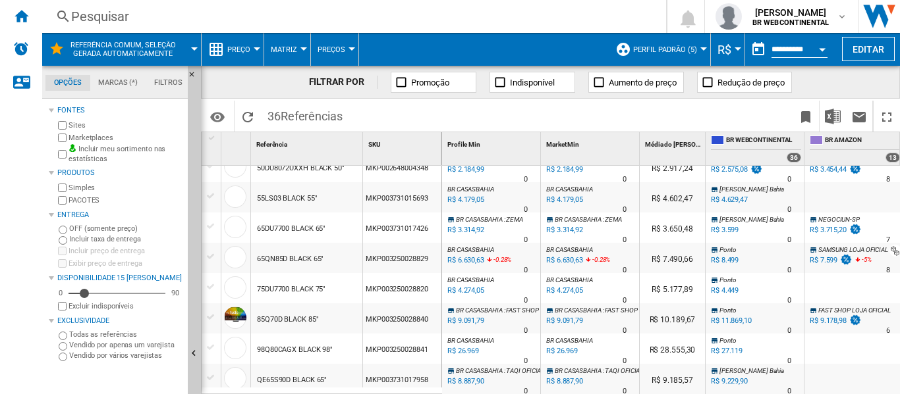
scroll to position [636, 0]
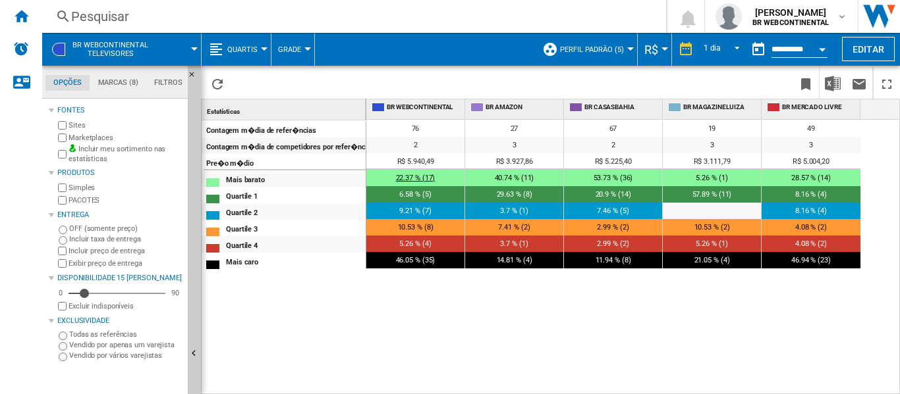
click at [410, 172] on div "22.37 % (17)" at bounding box center [415, 178] width 98 height 16
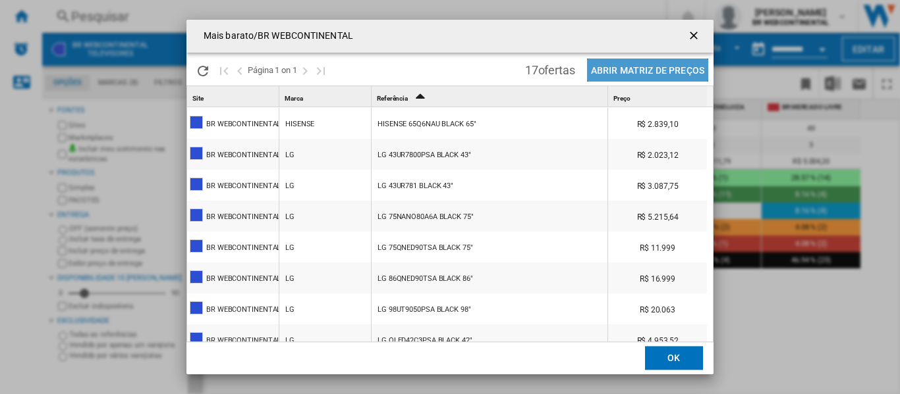
click at [639, 70] on button "Abrir Matriz de preços" at bounding box center [647, 70] width 121 height 23
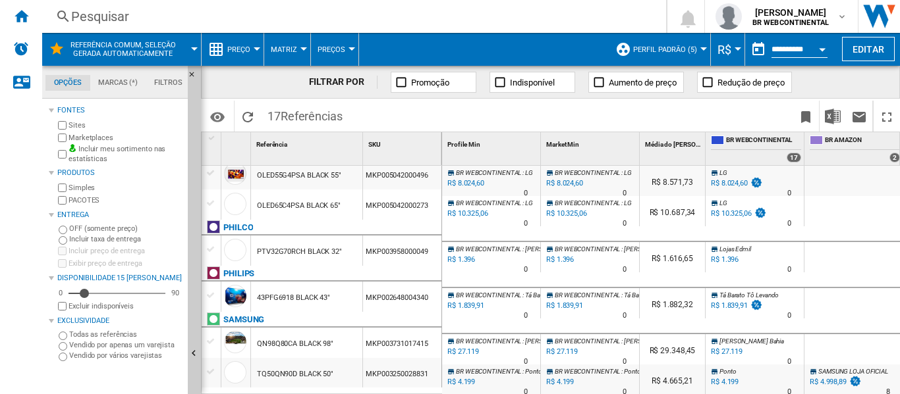
click at [406, 373] on div "MKP003250028831" at bounding box center [402, 373] width 78 height 30
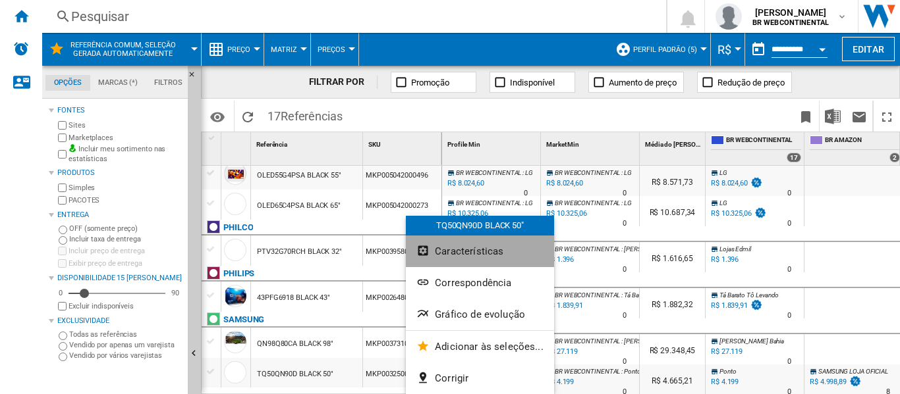
click at [485, 258] on button "Características" at bounding box center [480, 252] width 148 height 32
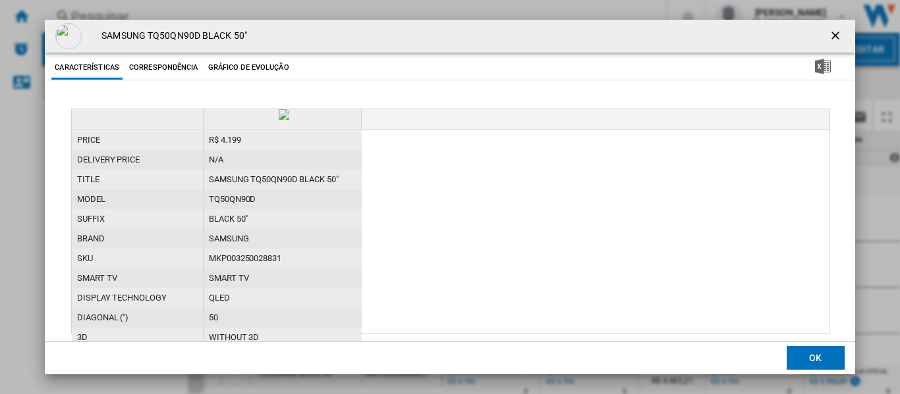
scroll to position [53, 0]
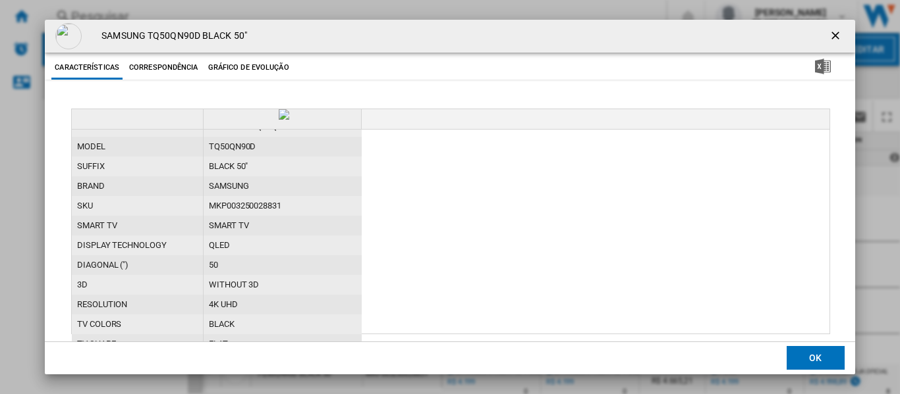
click at [256, 216] on div "MKP003250028831" at bounding box center [282, 206] width 158 height 20
copy div "MKP003250028831"
click at [828, 36] on ng-md-icon "getI18NText('BUTTONS.CLOSE_DIALOG')" at bounding box center [836, 37] width 16 height 16
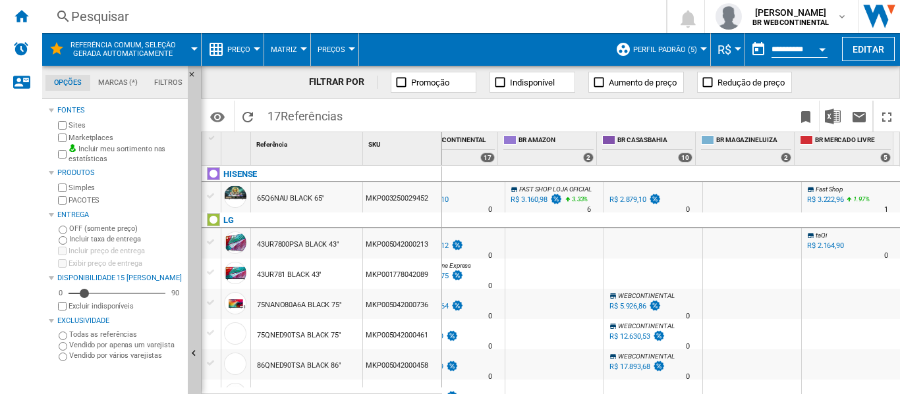
scroll to position [0, 0]
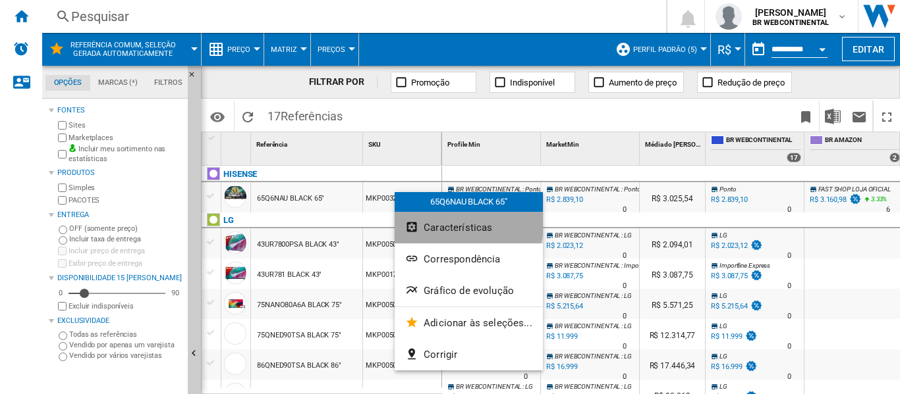
click at [455, 221] on button "Características" at bounding box center [468, 228] width 148 height 32
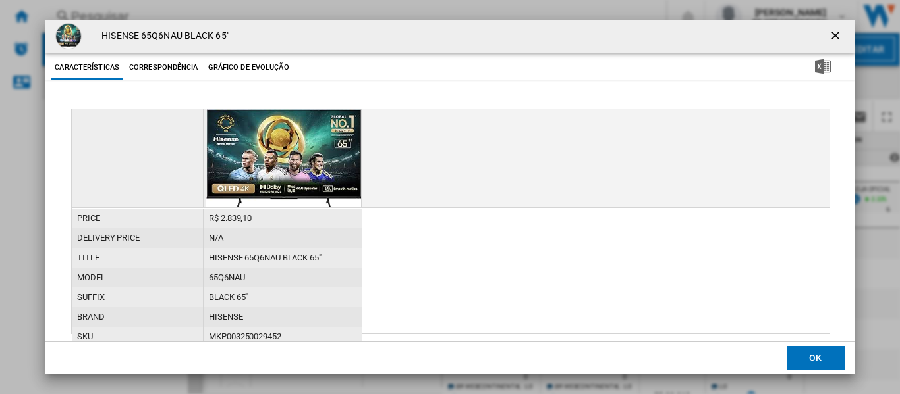
scroll to position [53, 0]
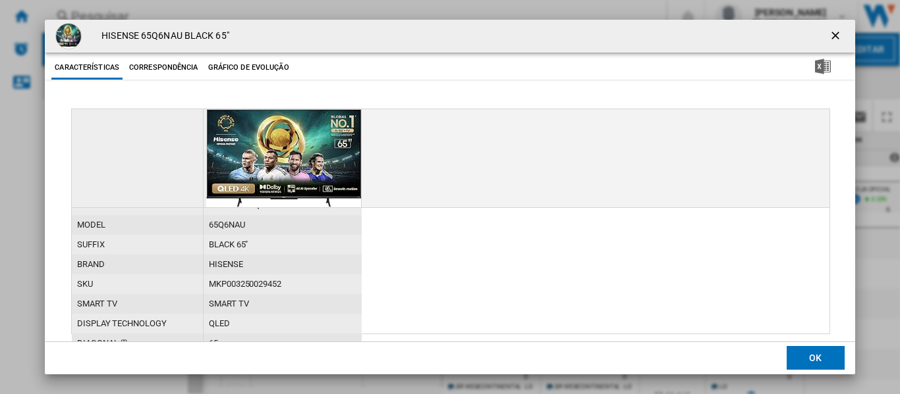
click at [222, 281] on div "MKP003250029452" at bounding box center [282, 285] width 158 height 20
copy div "MKP003250029452"
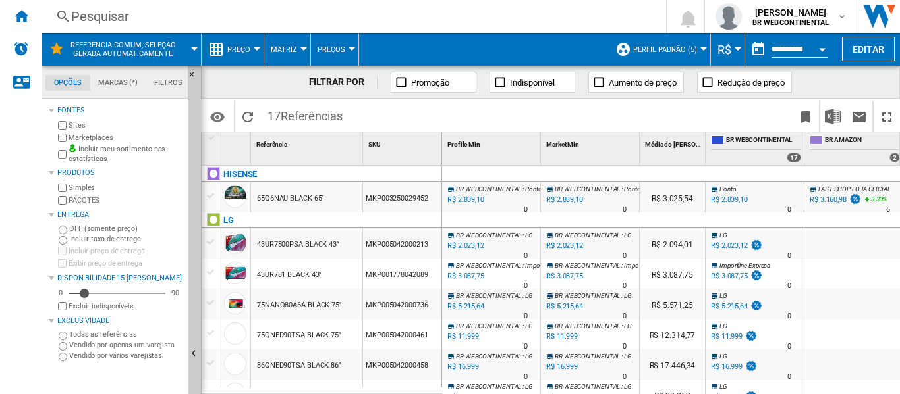
scroll to position [41, 0]
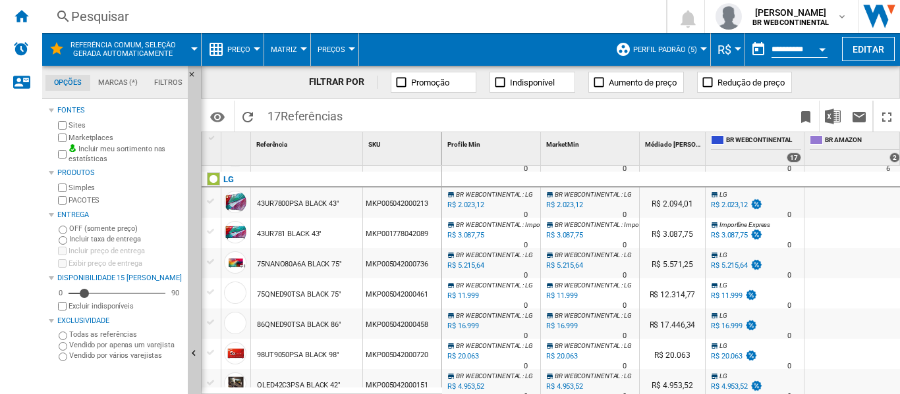
click at [390, 234] on div "MKP001778042089" at bounding box center [402, 233] width 78 height 30
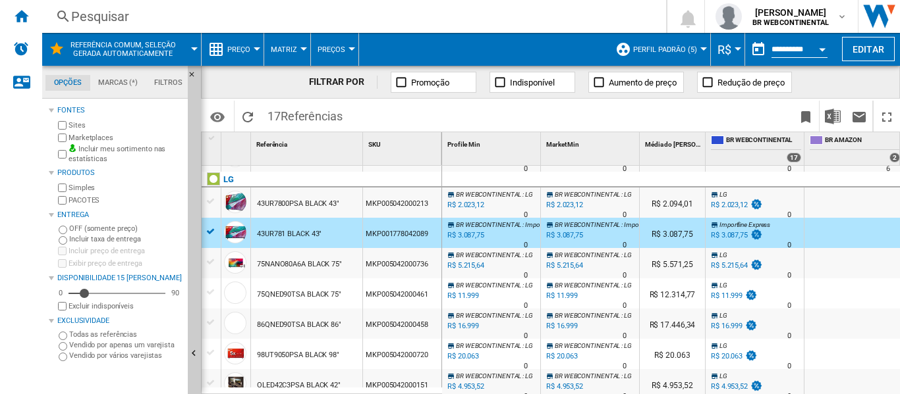
click at [390, 234] on div "MKP001778042089" at bounding box center [402, 233] width 78 height 30
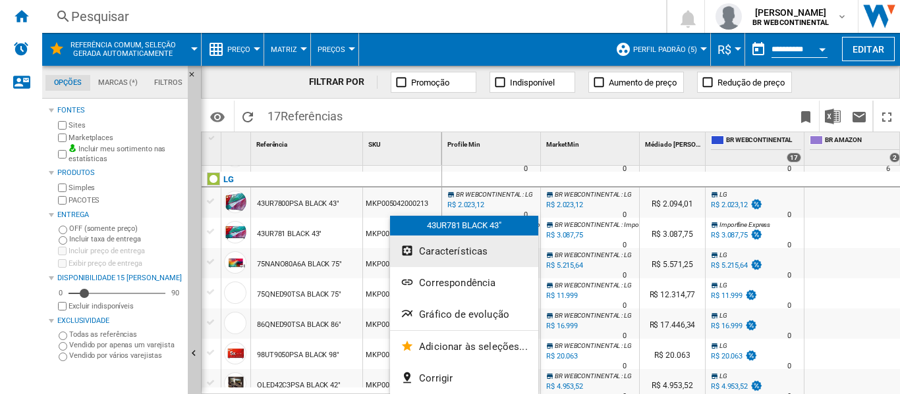
click at [475, 244] on button "Características" at bounding box center [464, 252] width 148 height 32
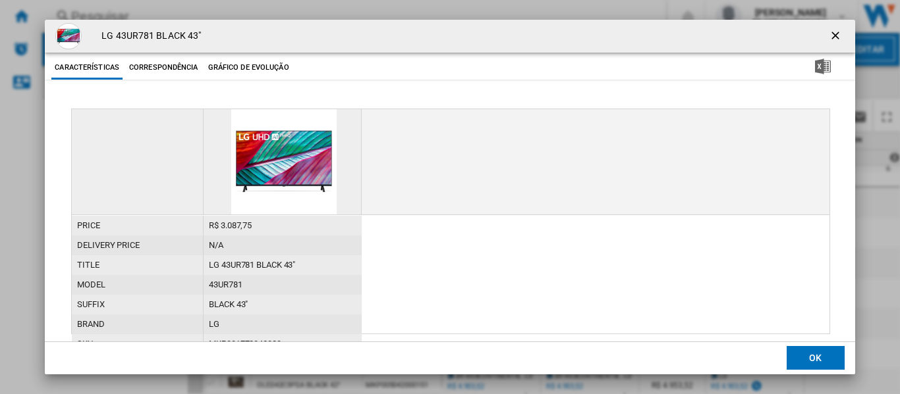
scroll to position [53, 0]
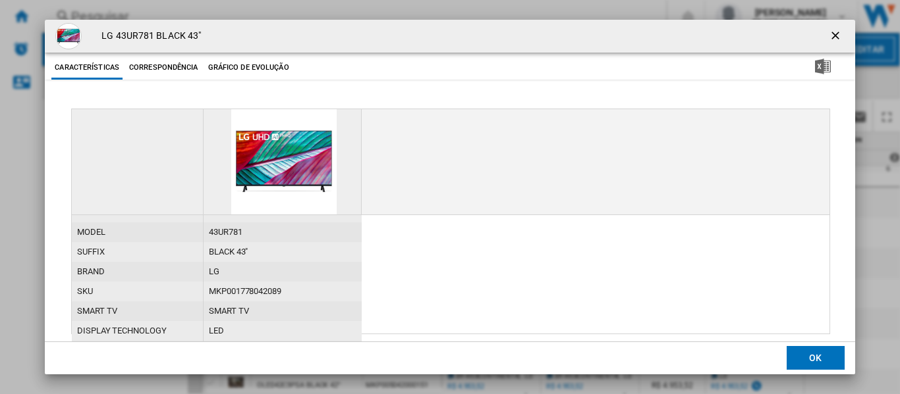
click at [235, 290] on div "MKP001778042089" at bounding box center [282, 292] width 158 height 20
copy div "MKP001778042089"
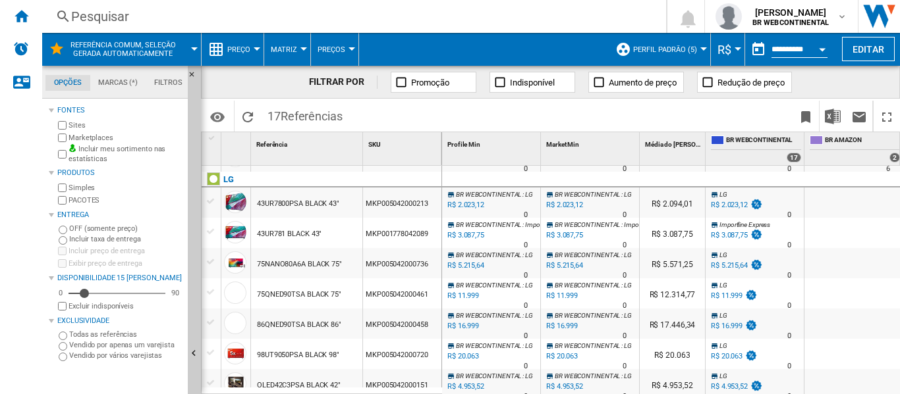
click at [406, 202] on div "MKP005042000213" at bounding box center [402, 203] width 78 height 30
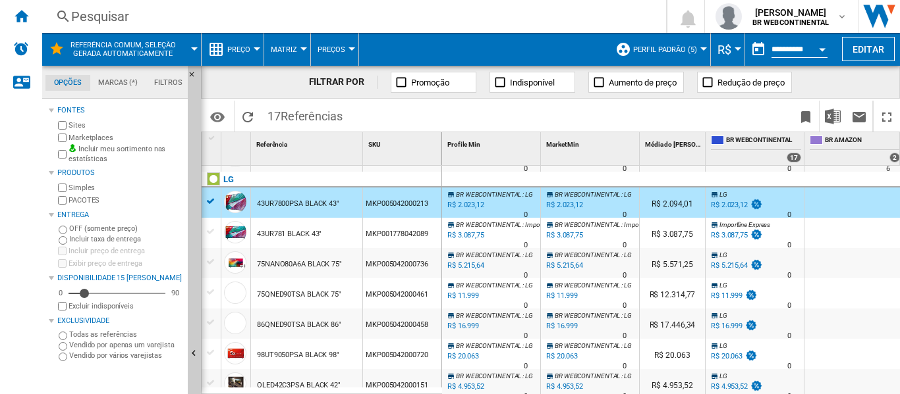
click at [389, 202] on div "MKP005042000213" at bounding box center [402, 203] width 78 height 30
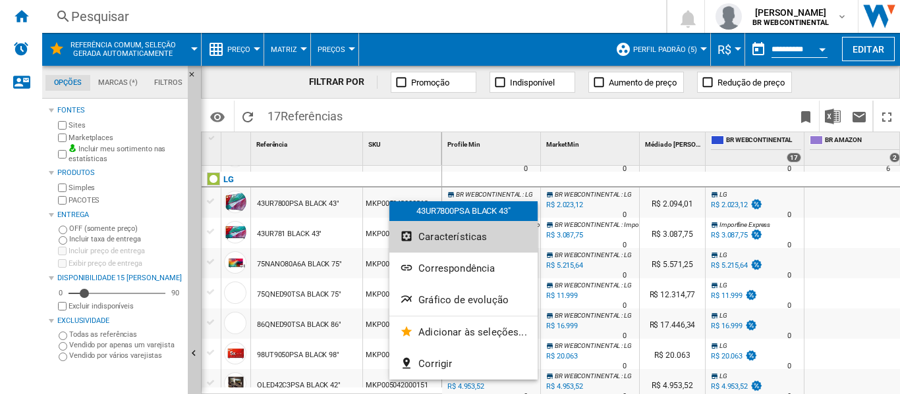
click at [442, 238] on span "Características" at bounding box center [452, 237] width 68 height 12
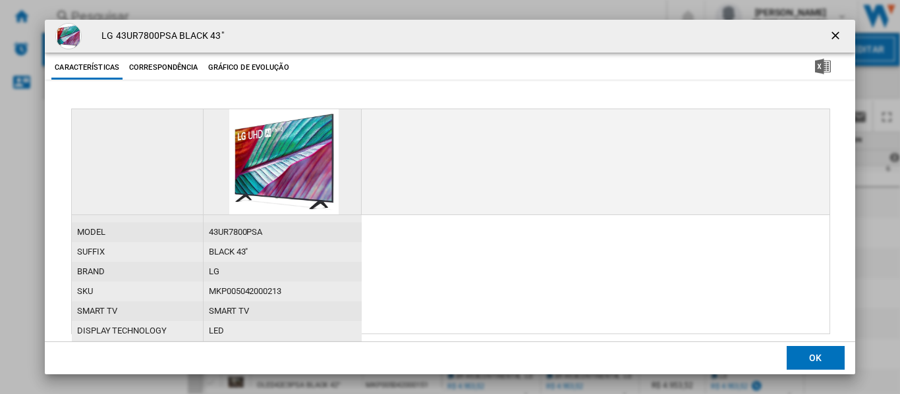
click at [232, 292] on div "MKP005042000213" at bounding box center [282, 292] width 158 height 20
copy div "MKP005042000213"
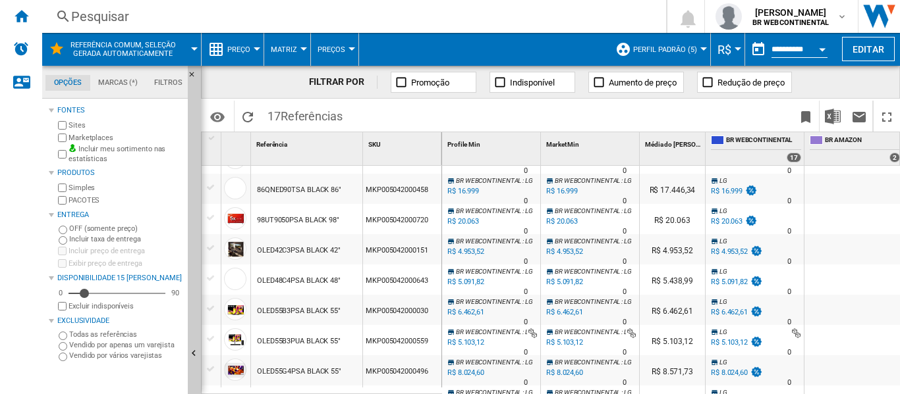
scroll to position [253, 0]
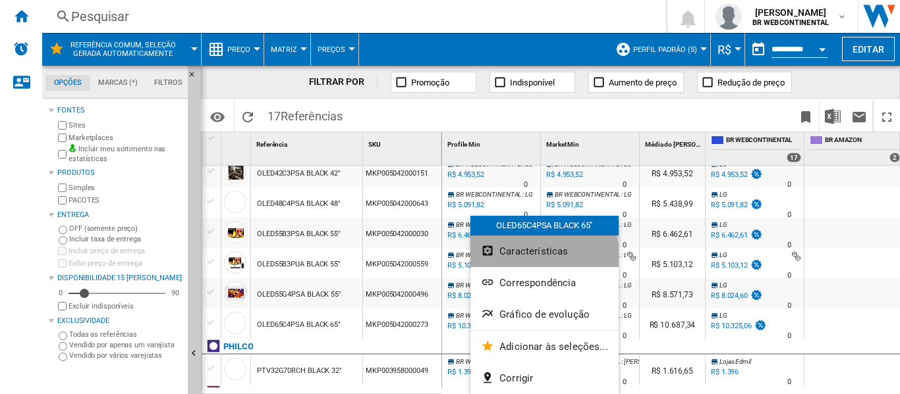
click at [541, 257] on button "Características" at bounding box center [544, 252] width 148 height 32
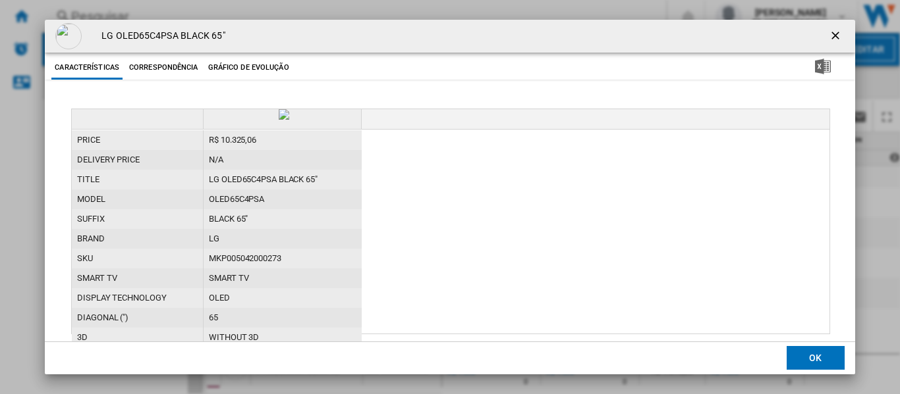
scroll to position [53, 0]
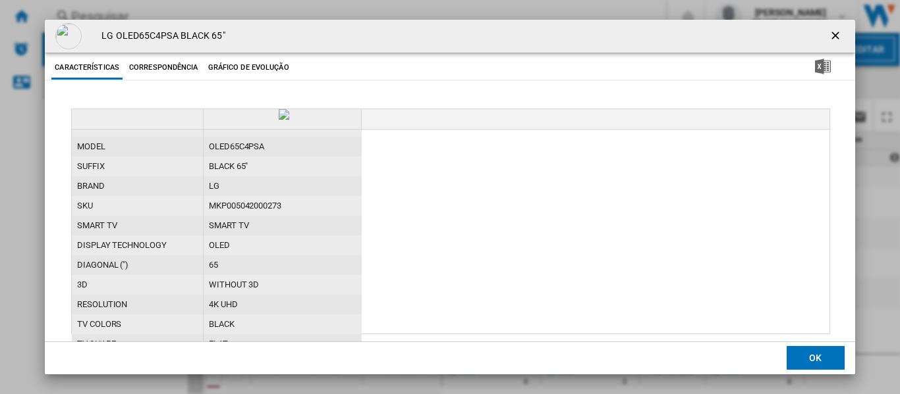
click at [243, 216] on div "MKP005042000273" at bounding box center [282, 206] width 158 height 20
copy div "MKP005042000273"
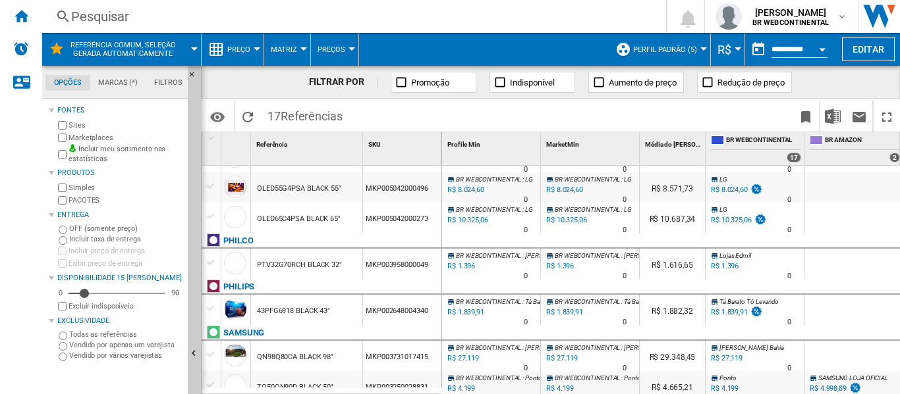
scroll to position [373, 0]
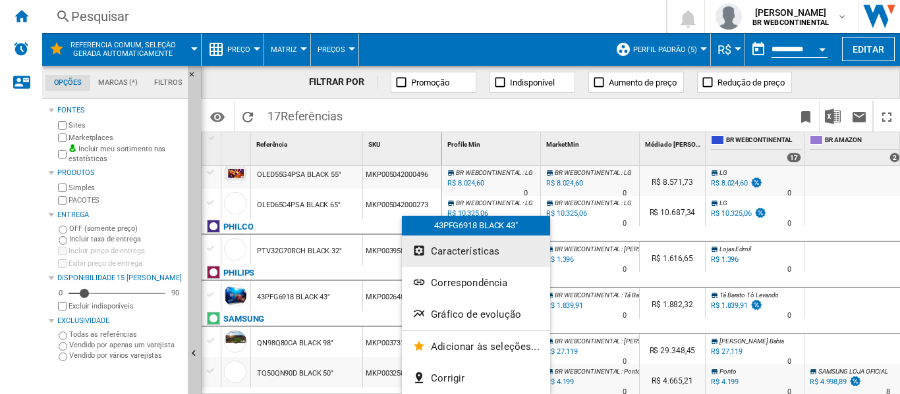
click at [462, 261] on button "Características" at bounding box center [476, 252] width 148 height 32
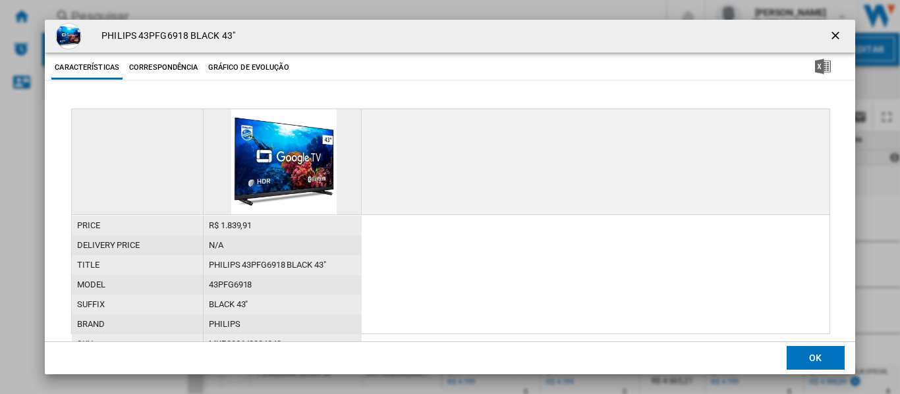
scroll to position [53, 0]
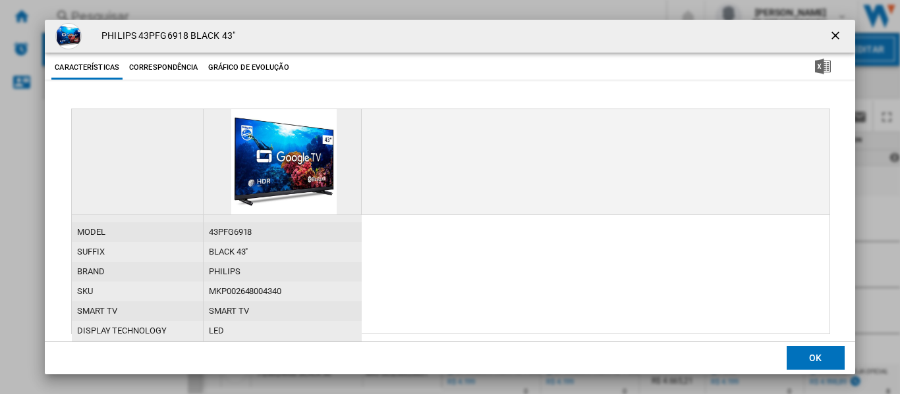
click at [232, 290] on div "MKP002648004340" at bounding box center [282, 292] width 158 height 20
copy div "MKP002648004340"
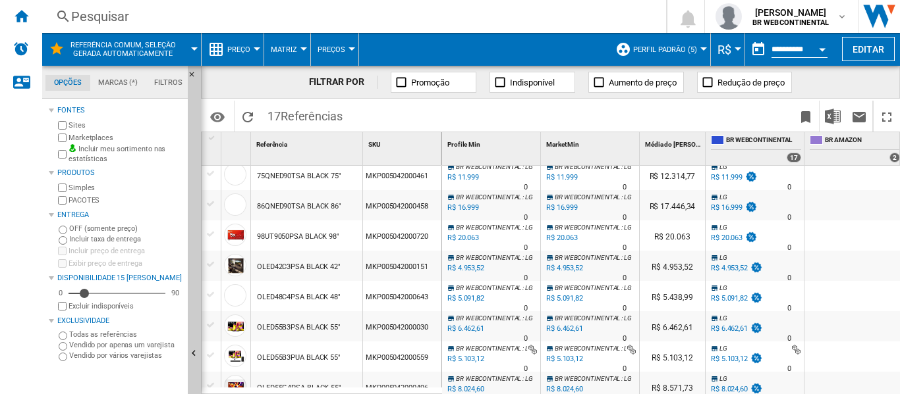
scroll to position [0, 0]
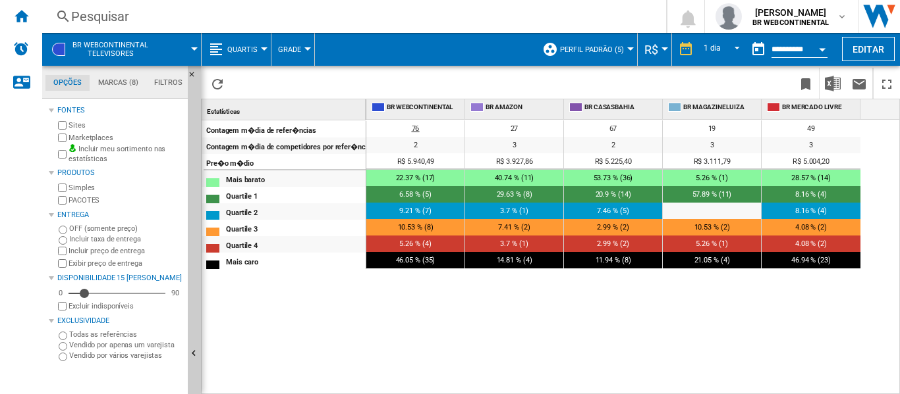
click at [416, 126] on span "76" at bounding box center [416, 128] width 8 height 9
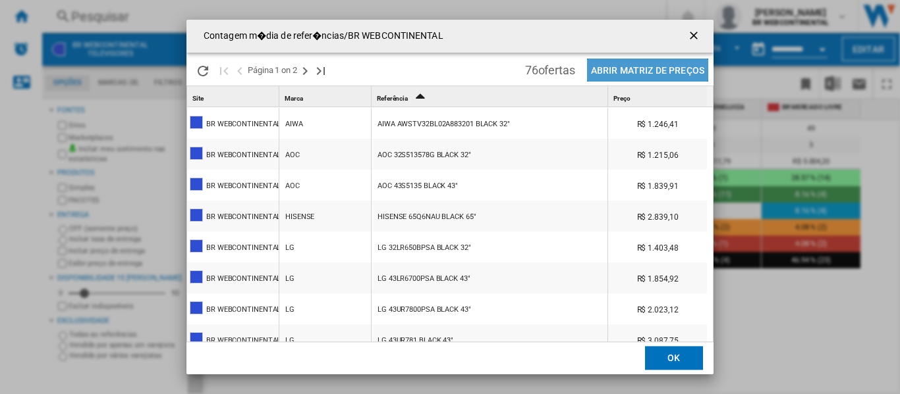
click at [608, 77] on button "Abrir Matriz de preços" at bounding box center [647, 70] width 121 height 23
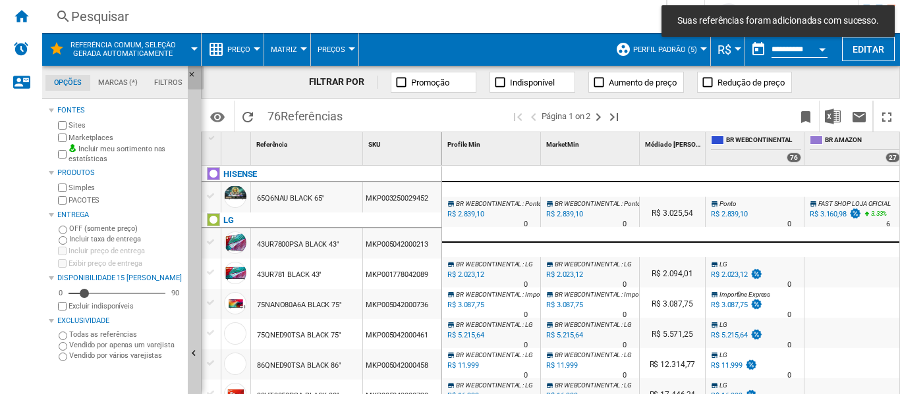
click at [194, 74] on ng-md-icon "Ocultar" at bounding box center [196, 78] width 16 height 16
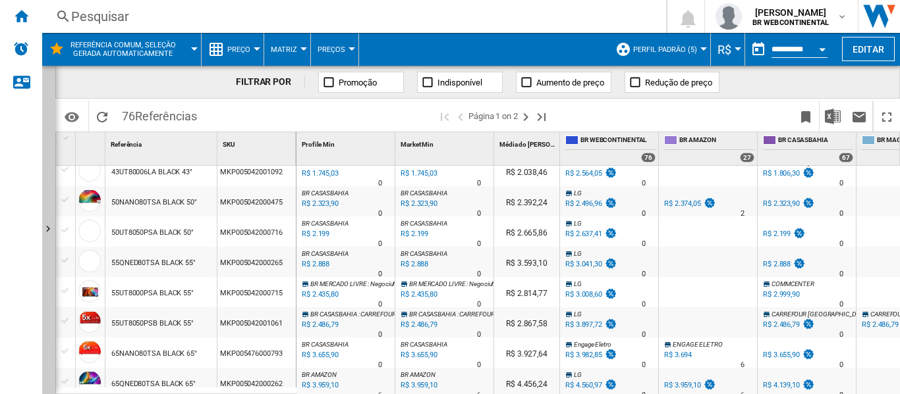
scroll to position [318, 0]
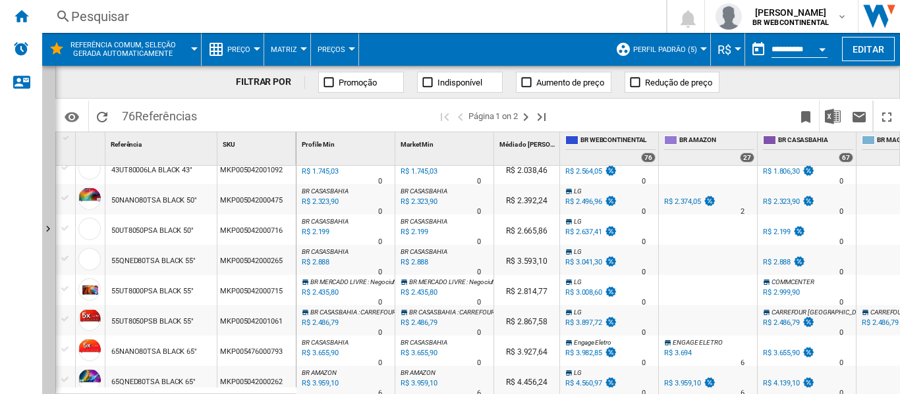
click at [388, 283] on span ": NegociuN" at bounding box center [382, 282] width 30 height 7
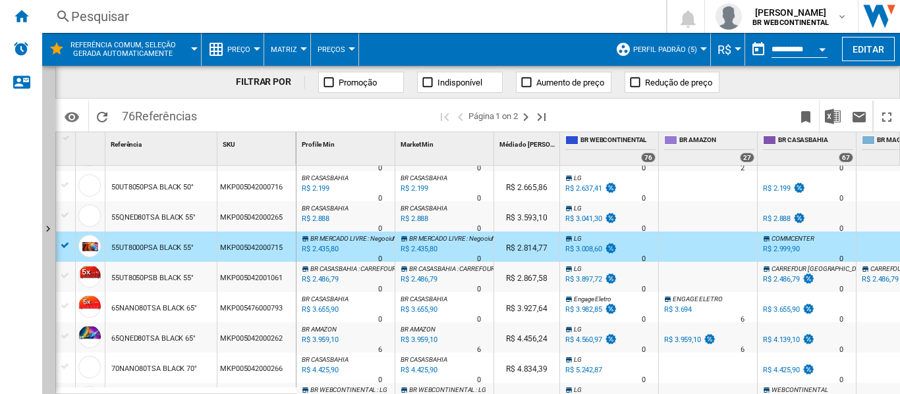
scroll to position [377, 0]
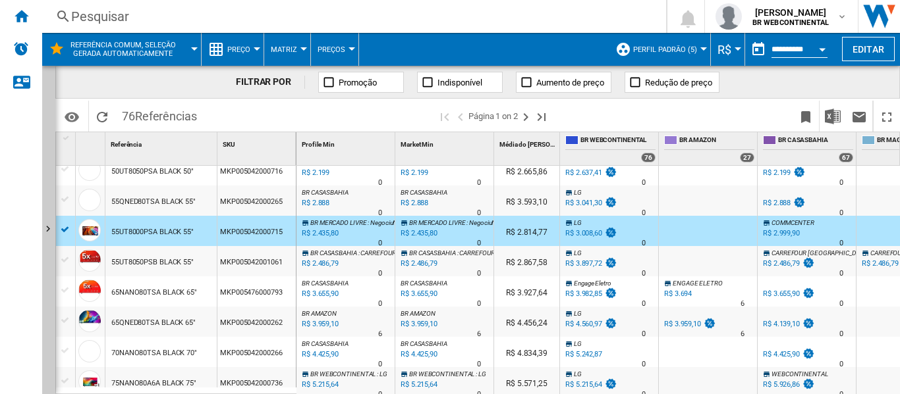
click at [353, 230] on div "BR [PERSON_NAME] LIVRE : NegociuN -19.0 % R$ 2.435,80 % N/A 0 BR [PERSON_NAME] …" at bounding box center [345, 234] width 93 height 30
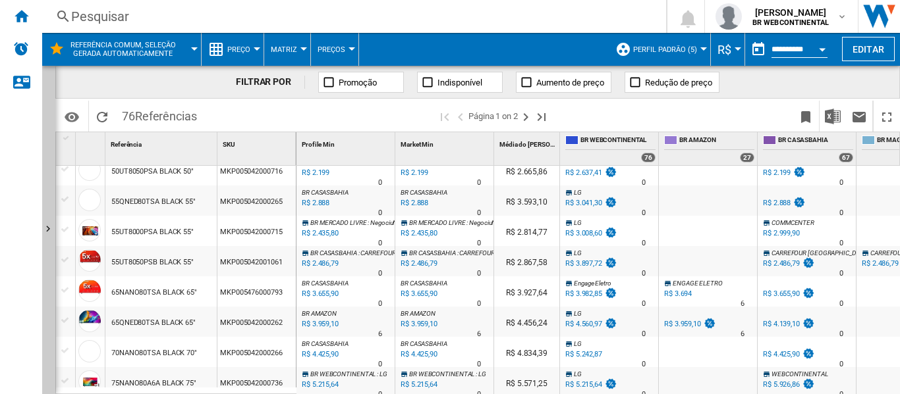
scroll to position [474, 0]
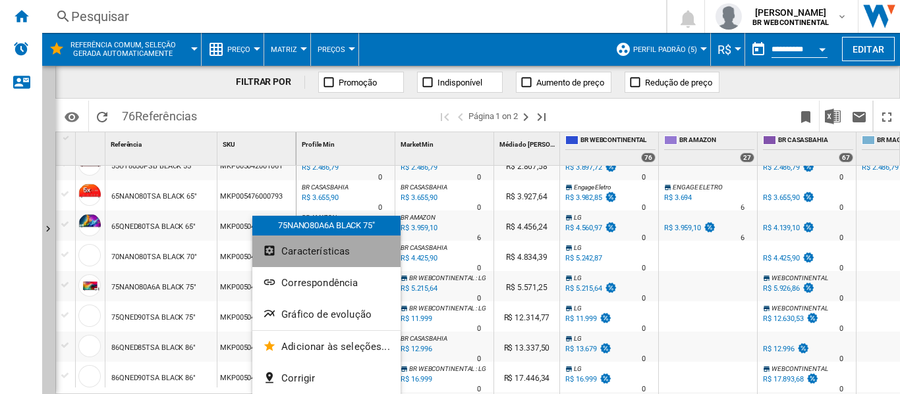
click at [345, 249] on span "Características" at bounding box center [315, 252] width 68 height 12
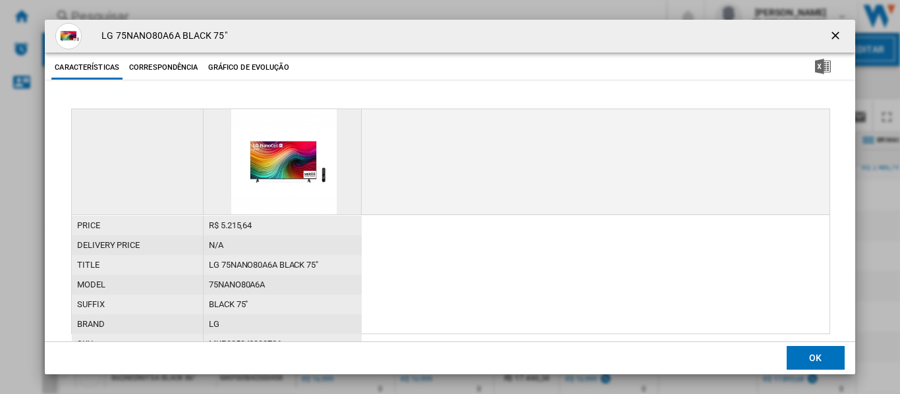
scroll to position [53, 0]
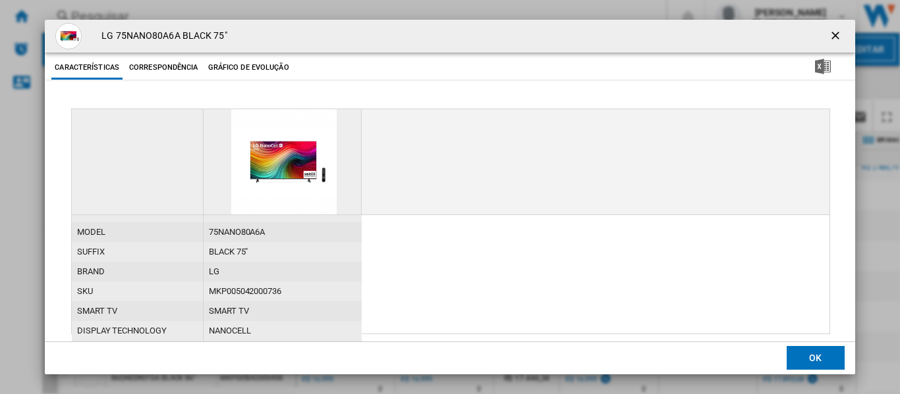
click at [246, 292] on div "MKP005042000736" at bounding box center [282, 292] width 158 height 20
copy div "MKP005042000736"
click at [828, 35] on ng-md-icon "getI18NText('BUTTONS.CLOSE_DIALOG')" at bounding box center [836, 37] width 16 height 16
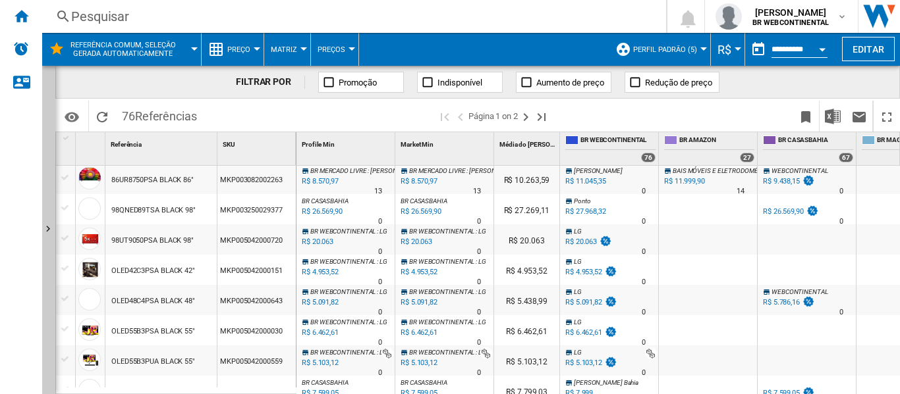
scroll to position [736, 0]
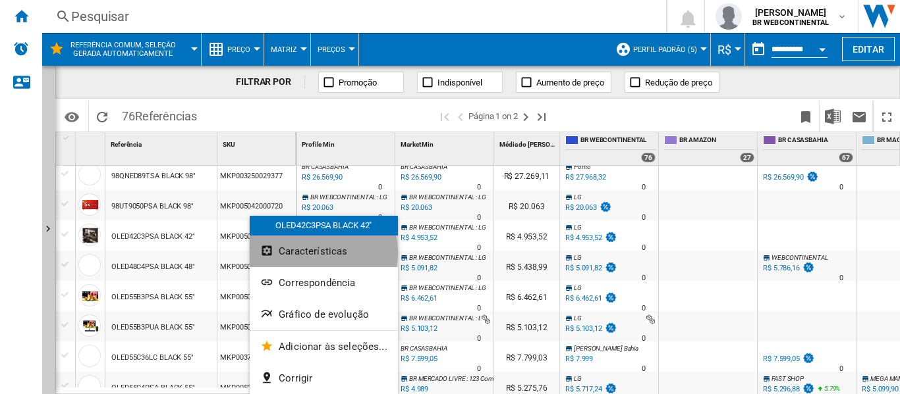
click at [320, 253] on span "Características" at bounding box center [313, 252] width 68 height 12
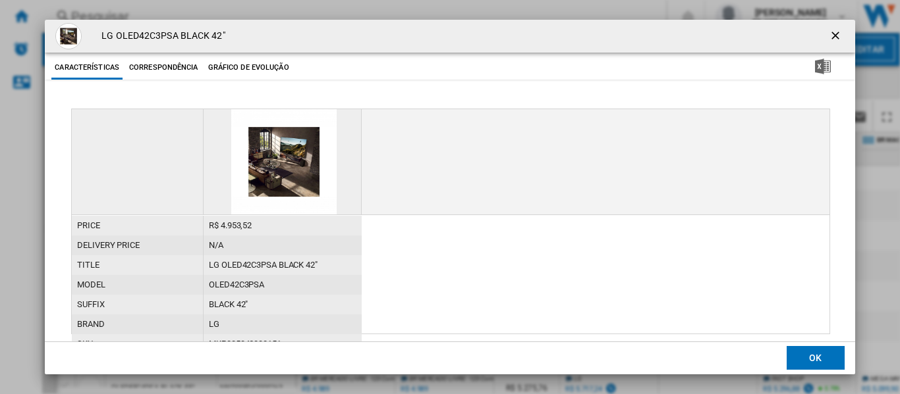
scroll to position [53, 0]
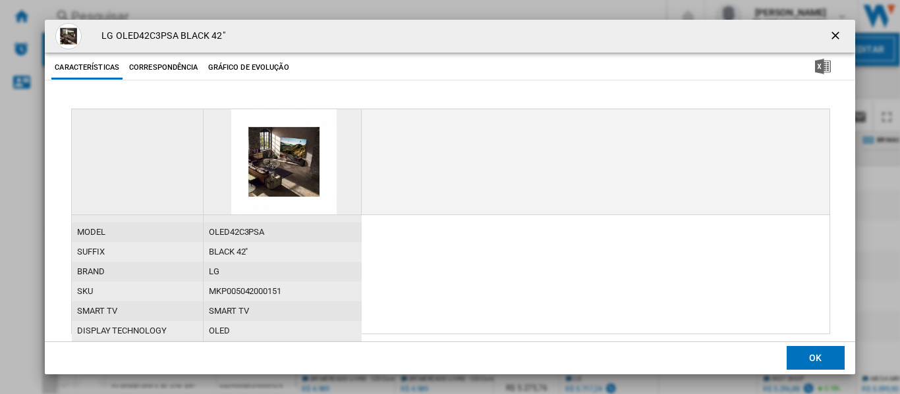
click at [248, 289] on div "MKP005042000151" at bounding box center [282, 292] width 158 height 20
copy div "MKP005042000151"
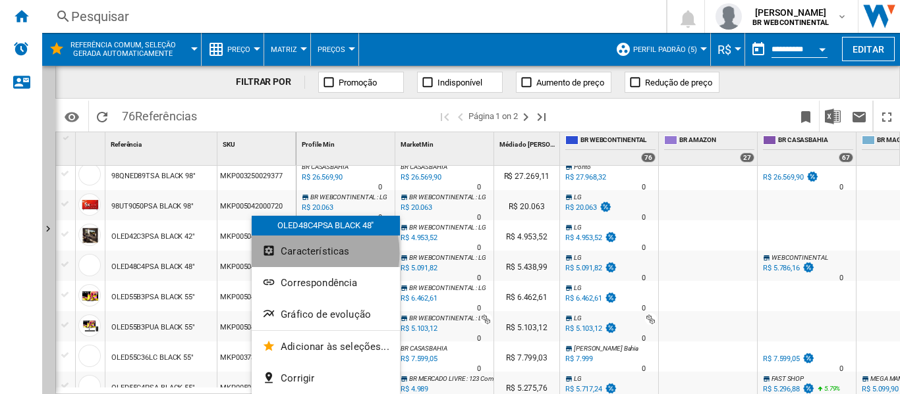
click at [301, 254] on span "Características" at bounding box center [315, 252] width 68 height 12
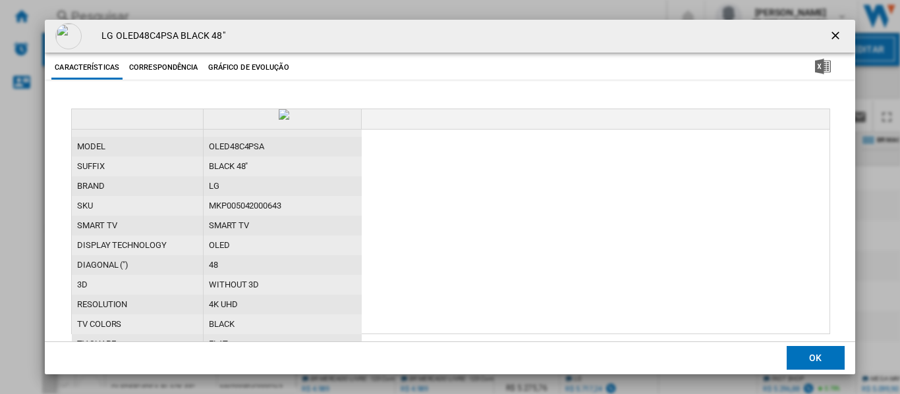
click at [234, 216] on div "MKP005042000643" at bounding box center [282, 206] width 158 height 20
copy div "MKP005042000643"
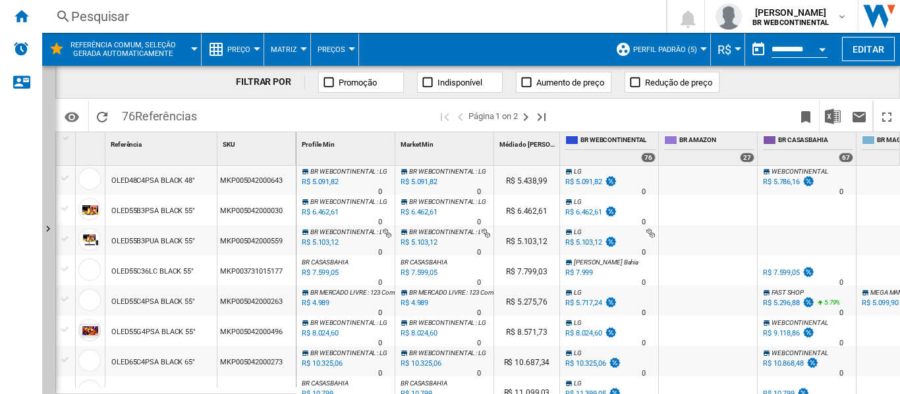
scroll to position [852, 0]
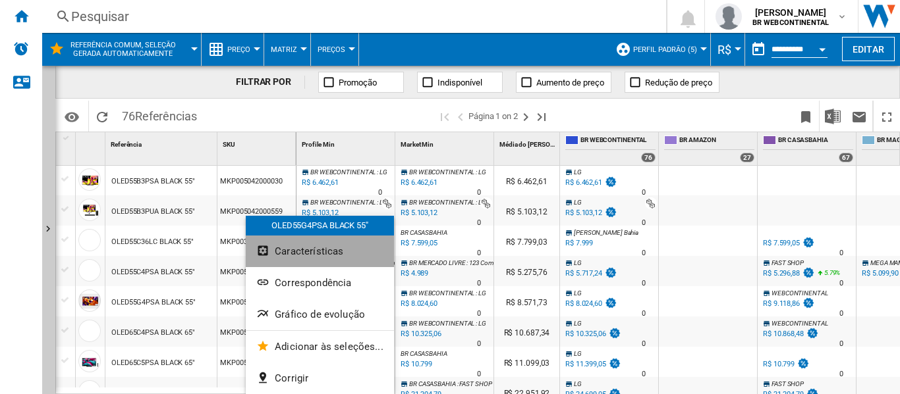
click at [324, 255] on span "Características" at bounding box center [309, 252] width 68 height 12
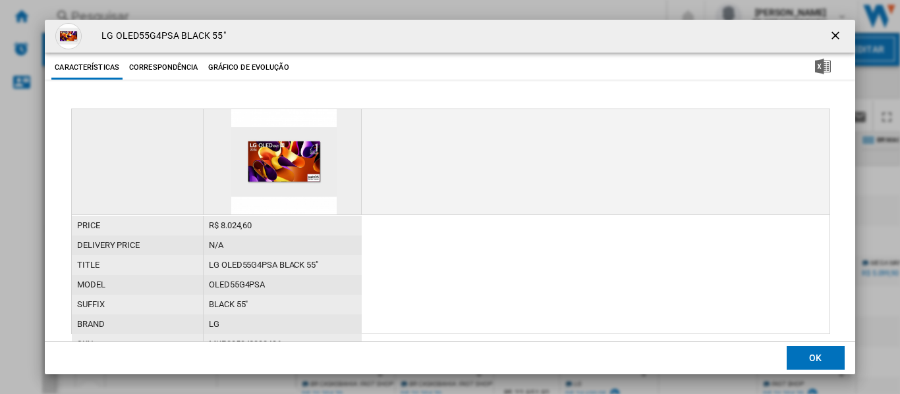
scroll to position [53, 0]
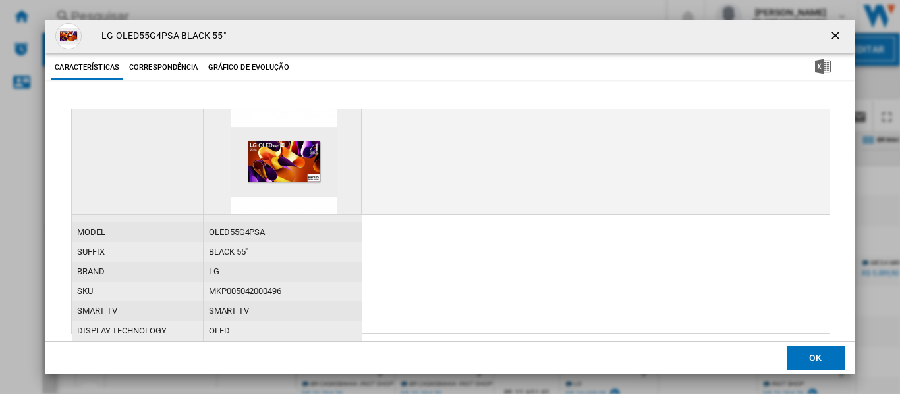
click at [257, 291] on div "MKP005042000496" at bounding box center [282, 292] width 158 height 20
click at [829, 34] on ng-md-icon "getI18NText('BUTTONS.CLOSE_DIALOG')" at bounding box center [836, 37] width 16 height 16
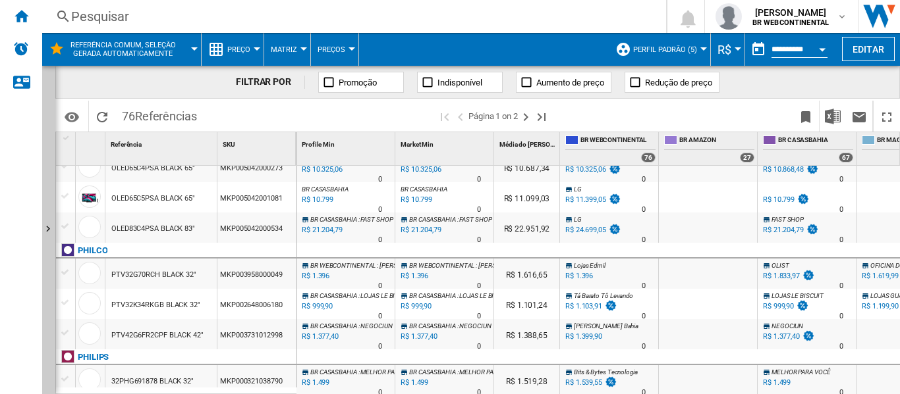
scroll to position [1076, 0]
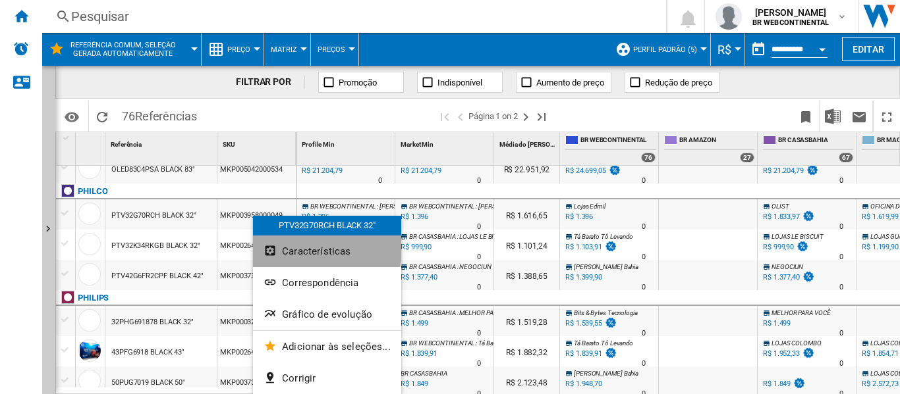
click at [311, 244] on button "Características" at bounding box center [327, 252] width 148 height 32
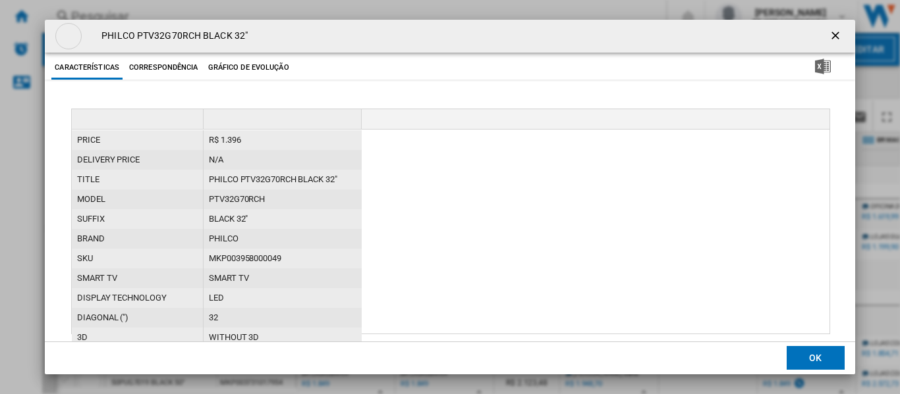
scroll to position [53, 0]
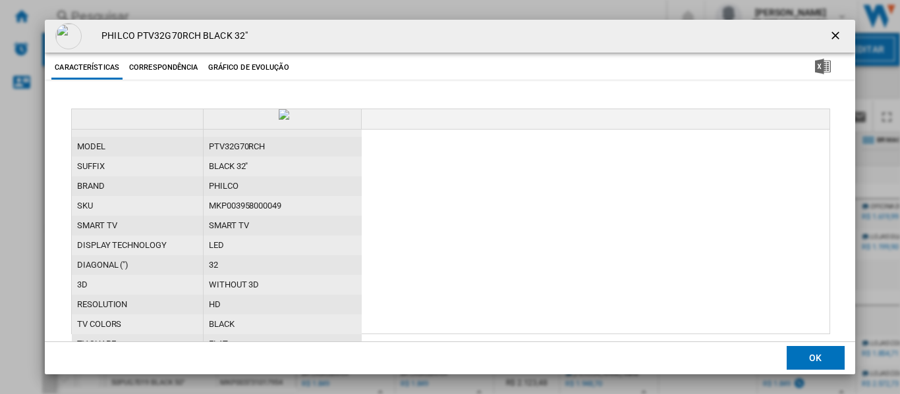
click at [232, 216] on div "MKP003958000049" at bounding box center [282, 206] width 158 height 20
click at [829, 32] on ng-md-icon "getI18NText('BUTTONS.CLOSE_DIALOG')" at bounding box center [836, 37] width 16 height 16
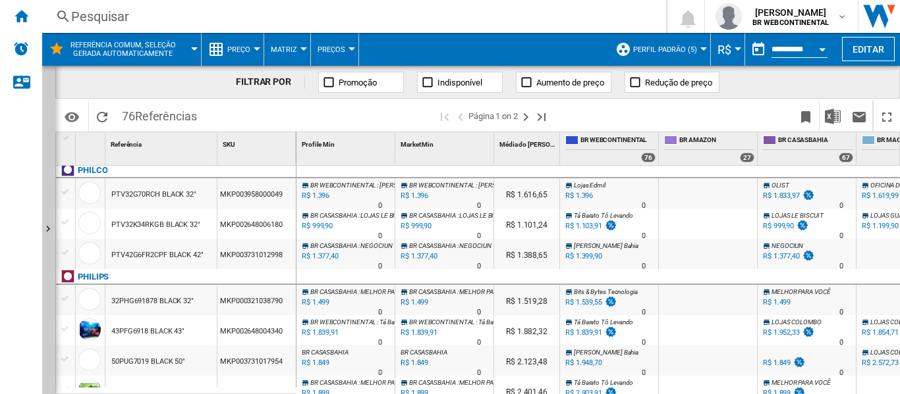
scroll to position [1101, 0]
